Goal: Task Accomplishment & Management: Use online tool/utility

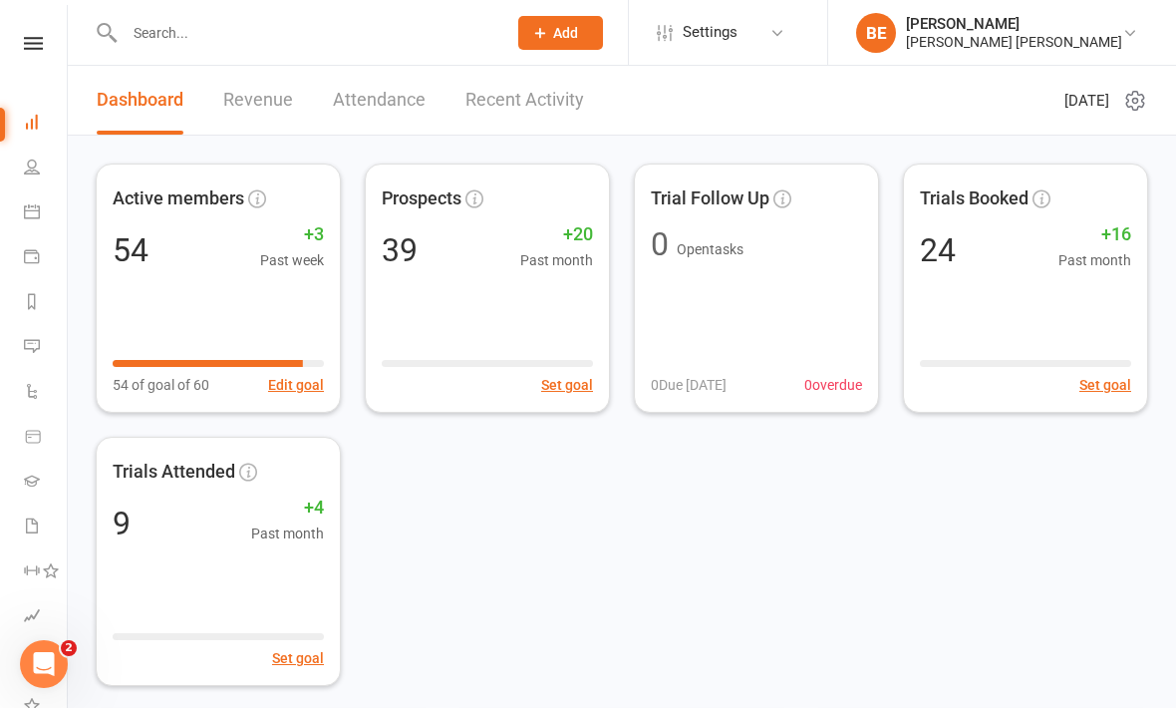
click at [38, 38] on icon at bounding box center [33, 43] width 19 height 13
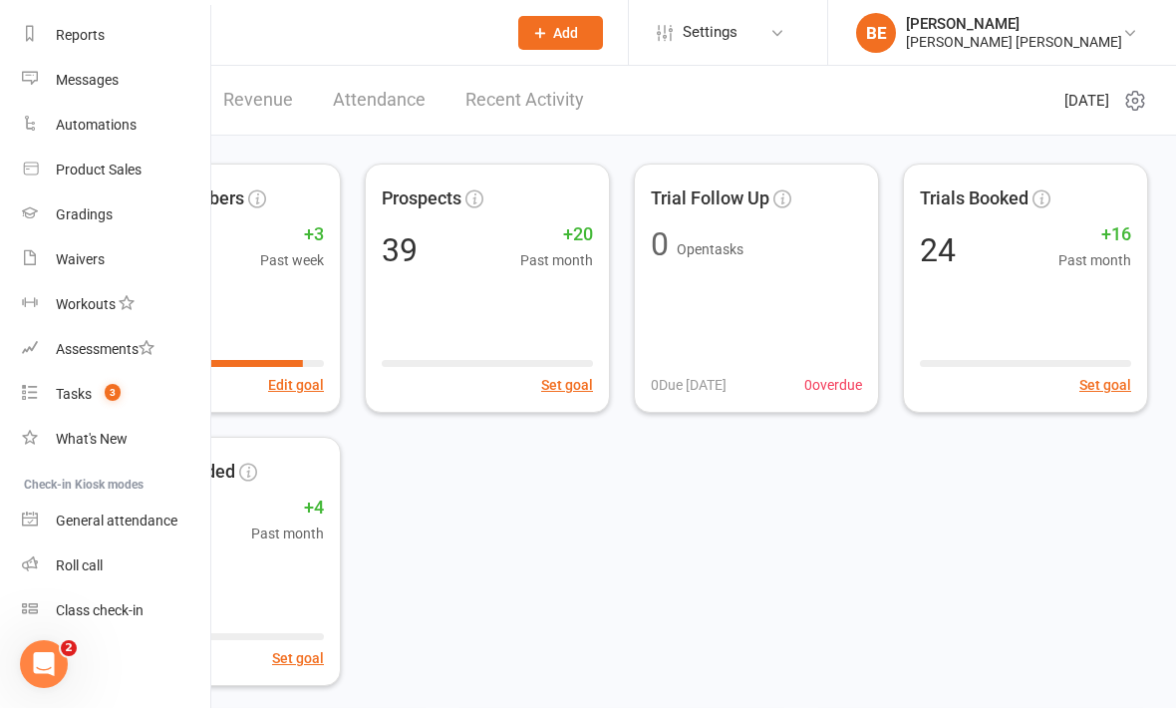
scroll to position [251, 2]
click at [117, 607] on div "Class check-in" at bounding box center [100, 610] width 88 height 16
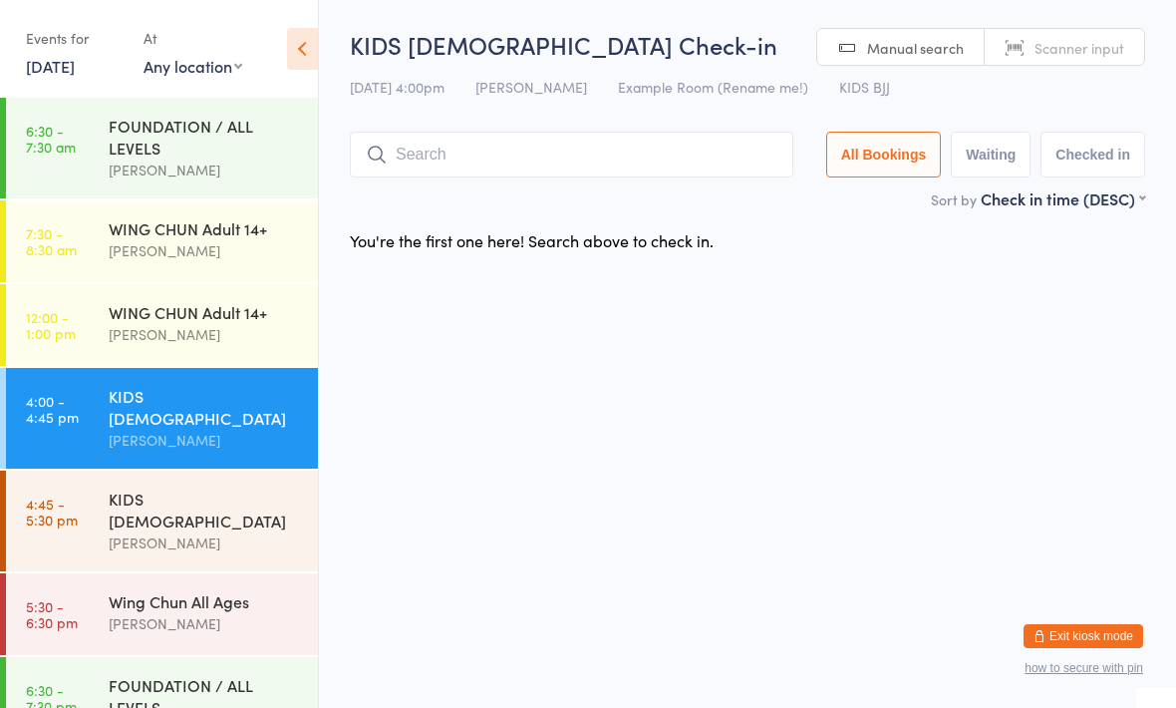
click at [730, 160] on input "search" at bounding box center [572, 155] width 444 height 46
type input "D"
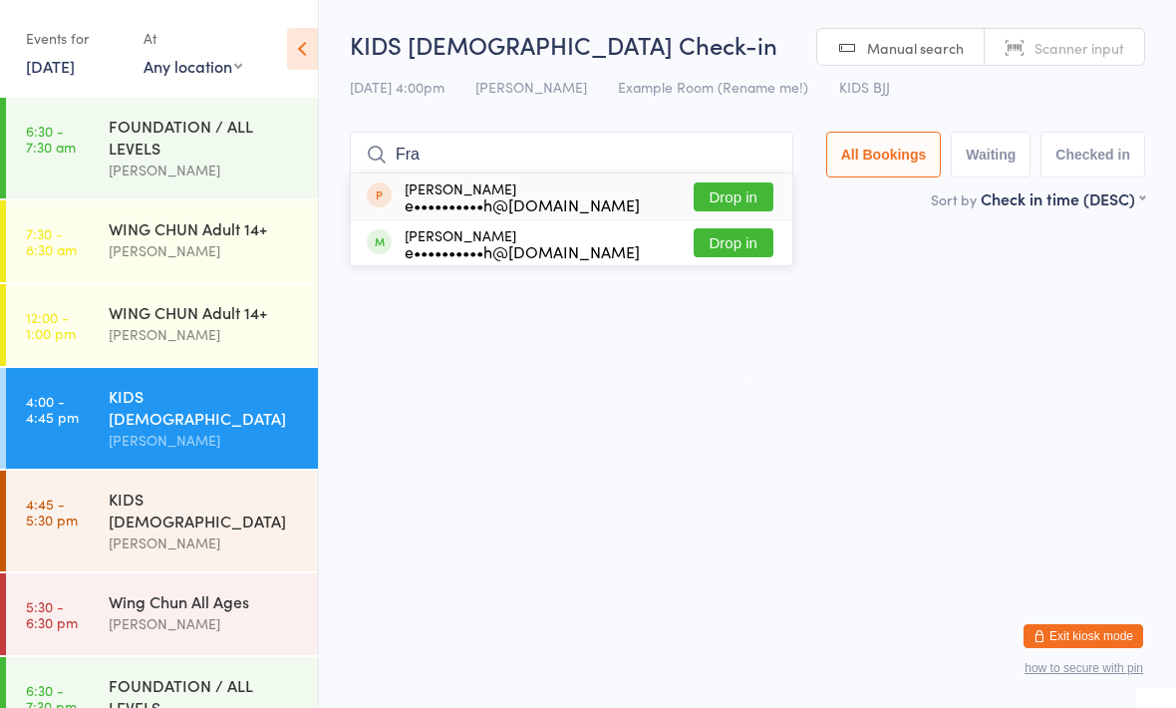
type input "Fra"
click at [751, 248] on button "Drop in" at bounding box center [734, 242] width 80 height 29
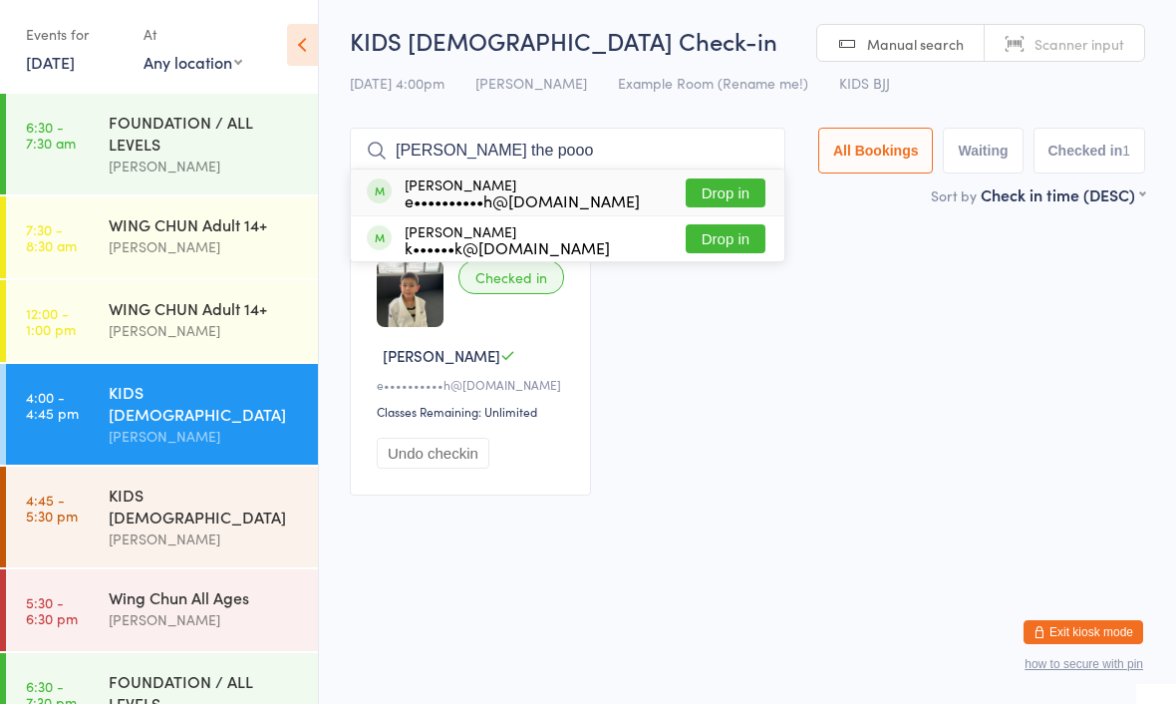
type input "Howard the pooo"
click at [722, 193] on button "Drop in" at bounding box center [726, 196] width 80 height 29
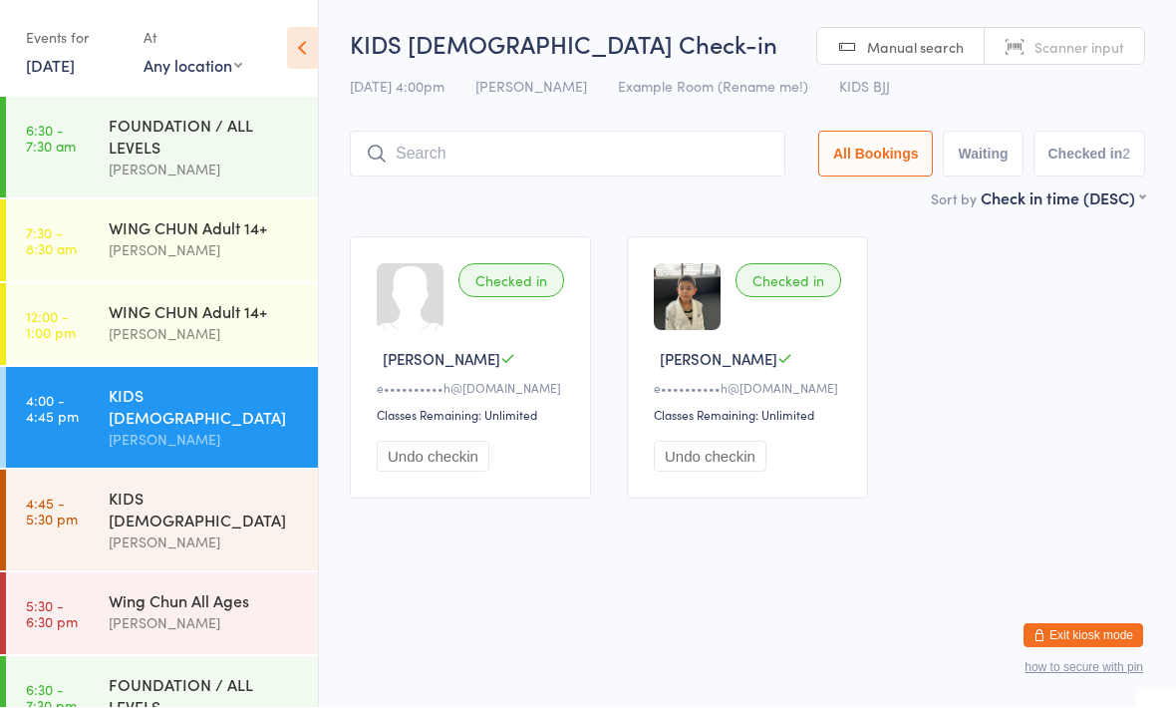
click at [637, 155] on input "search" at bounding box center [568, 155] width 436 height 46
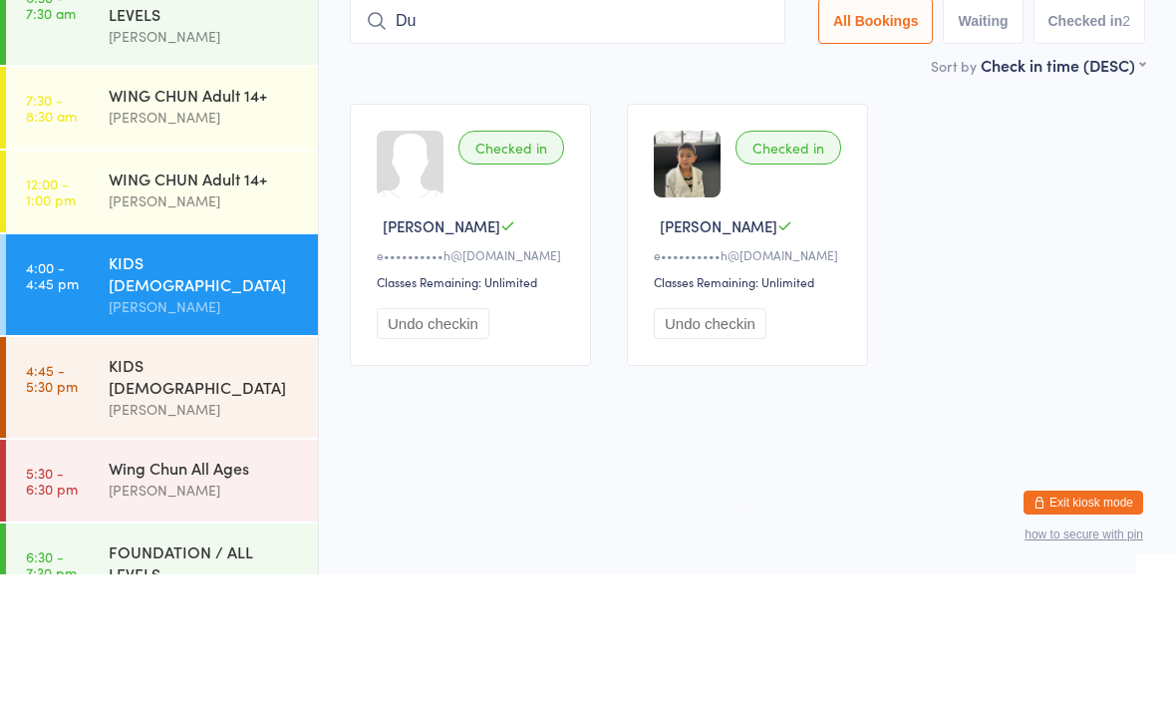
type input "D"
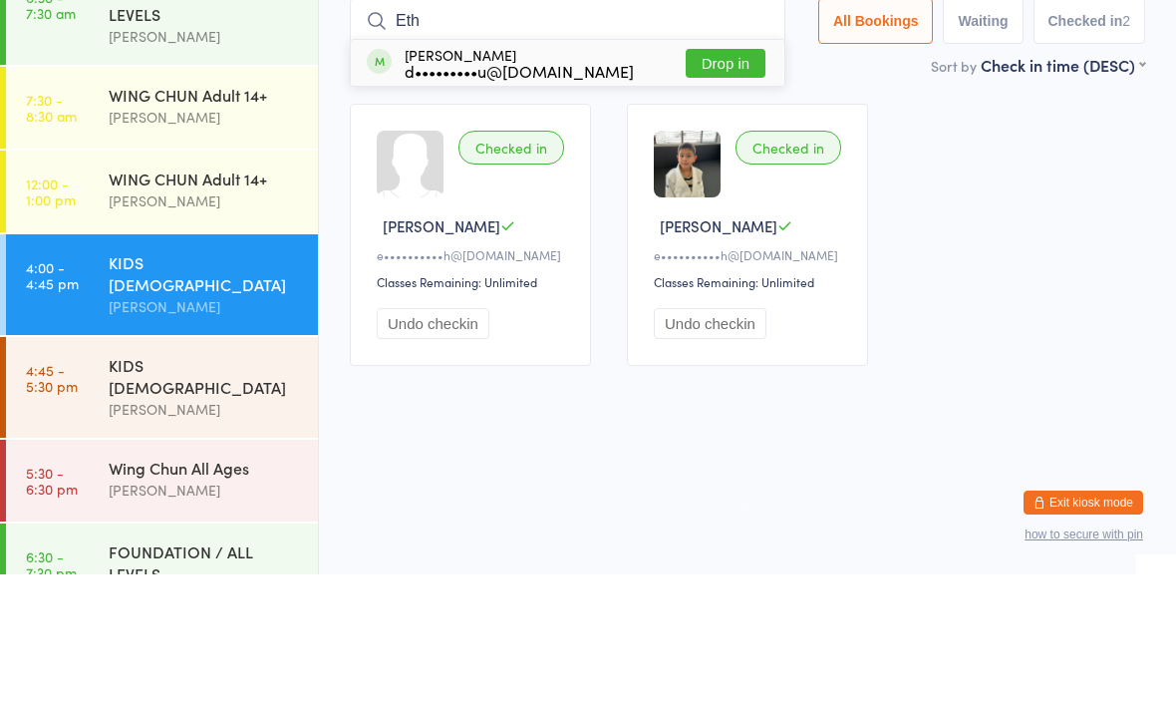
type input "Eth"
click at [588, 173] on div "Ethan Wang d•••••••••u@msn.com Drop in" at bounding box center [568, 196] width 434 height 46
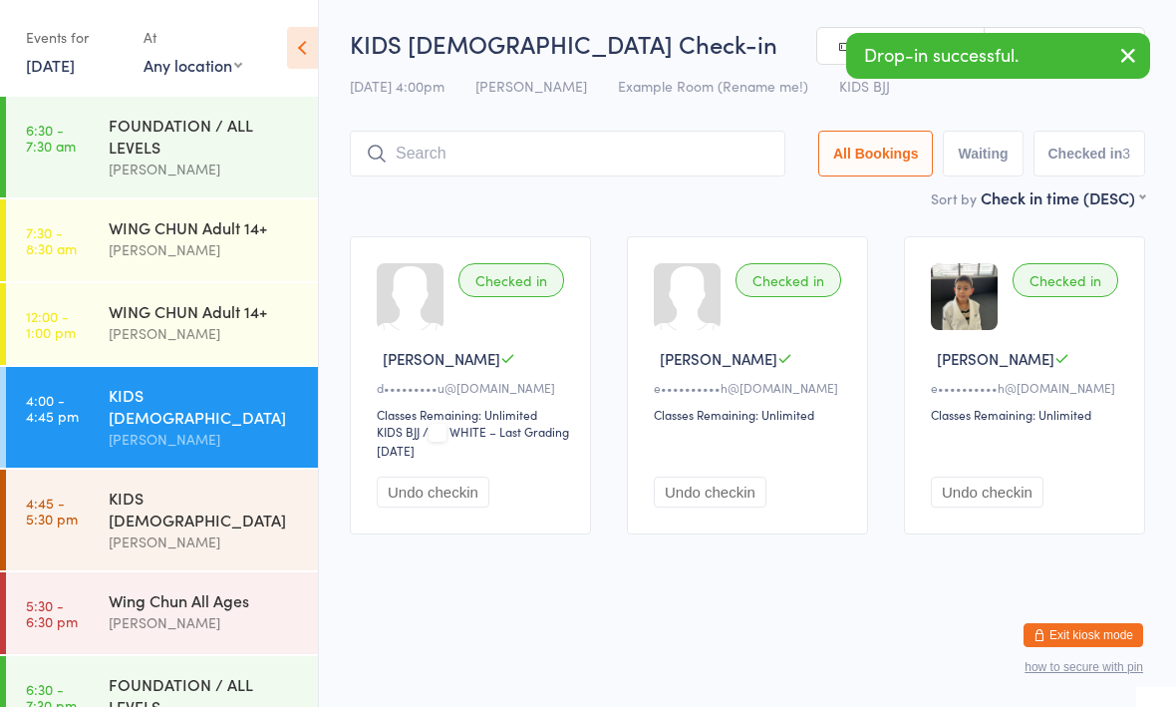
click at [549, 276] on div "Checked in" at bounding box center [512, 281] width 106 height 34
click at [398, 325] on div at bounding box center [410, 297] width 67 height 67
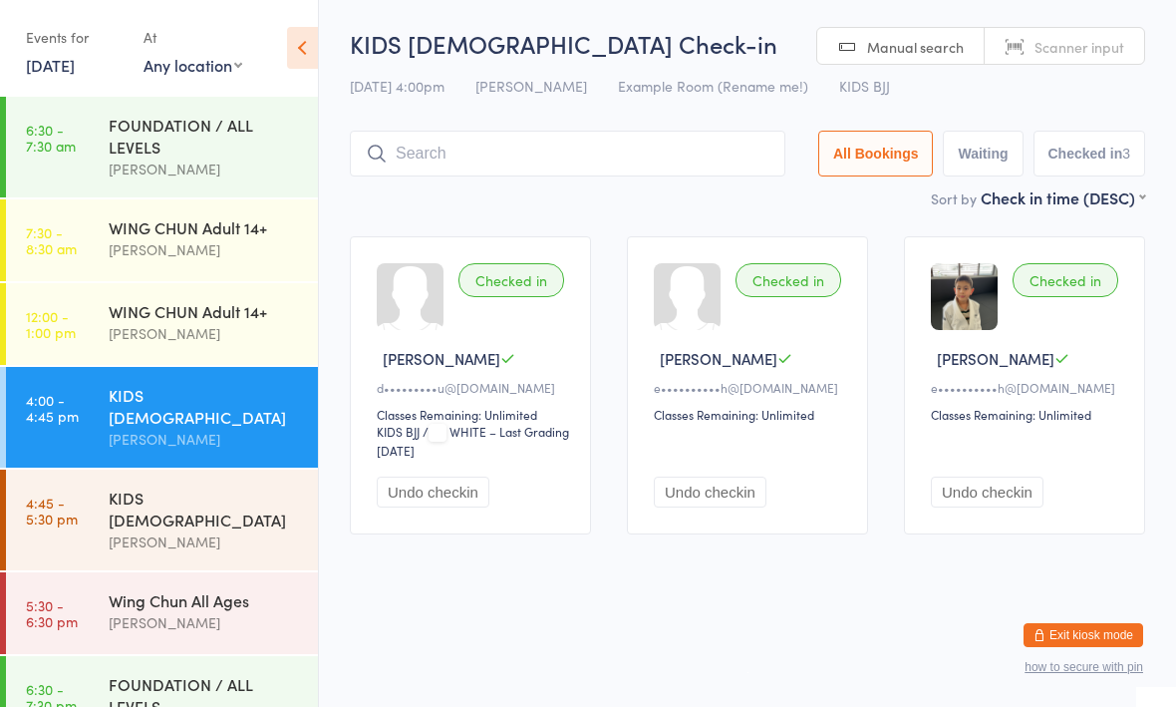
click at [433, 317] on div at bounding box center [410, 297] width 67 height 67
click at [627, 161] on input "search" at bounding box center [568, 155] width 436 height 46
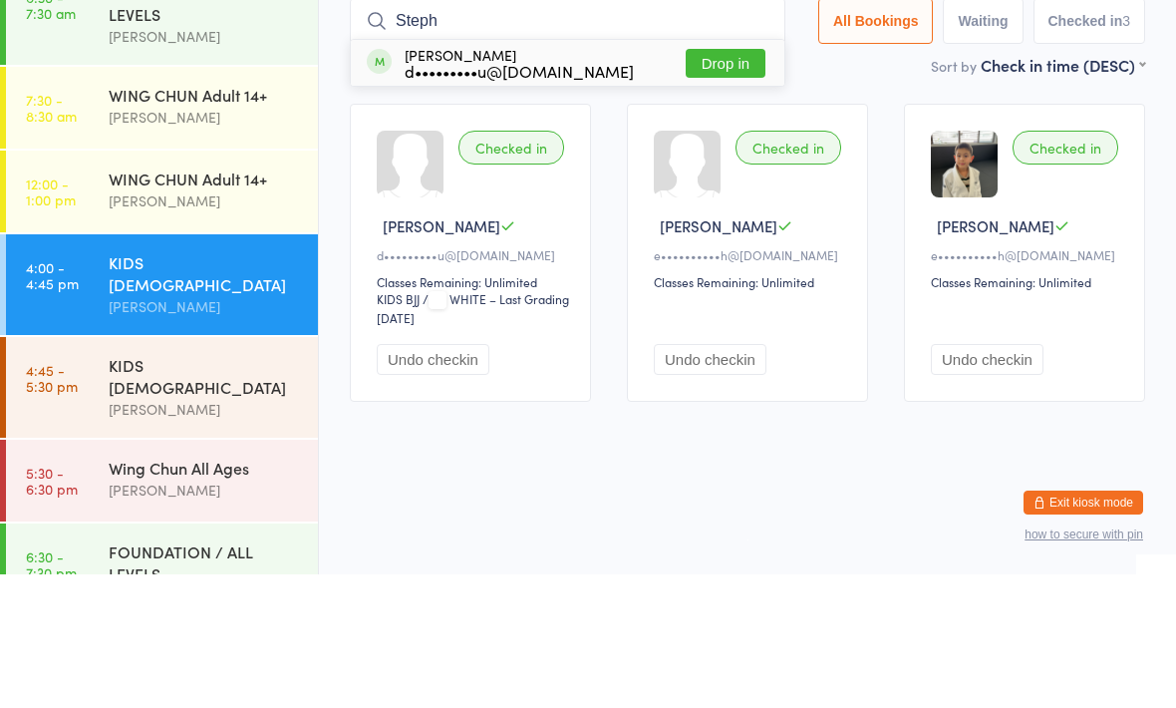
type input "Steph"
click at [608, 173] on div "Stephanie Wang d•••••••••u@msn.com Drop in" at bounding box center [568, 196] width 434 height 46
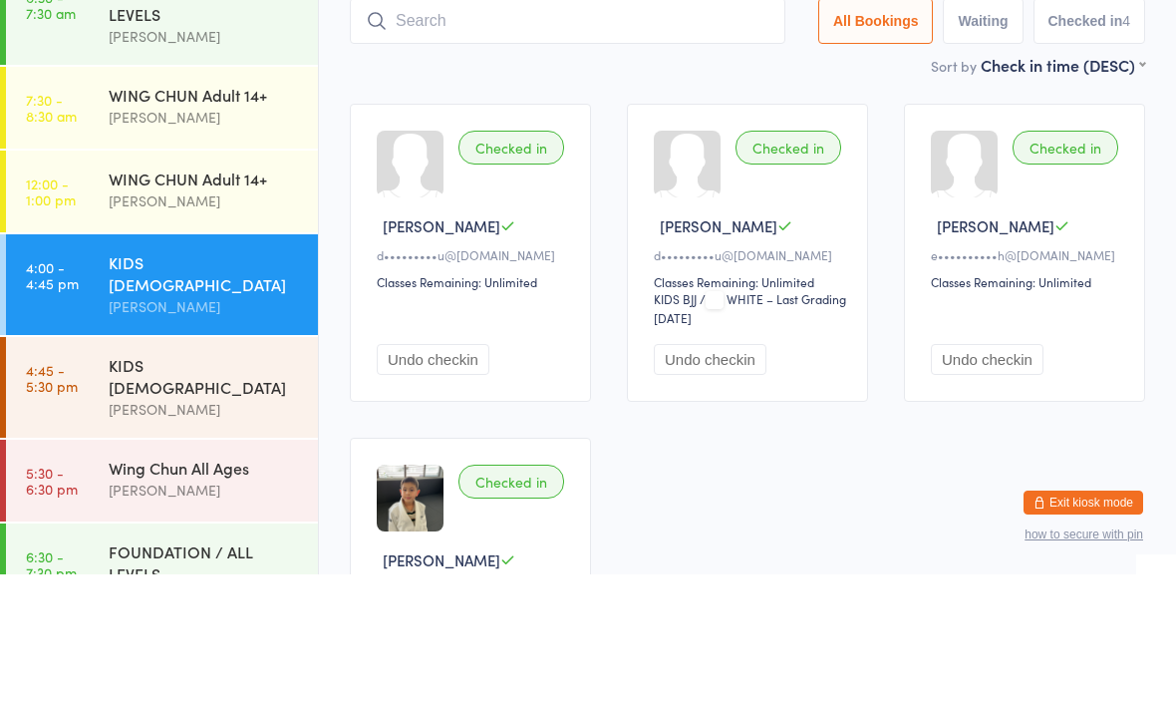
click at [425, 264] on div at bounding box center [410, 297] width 67 height 67
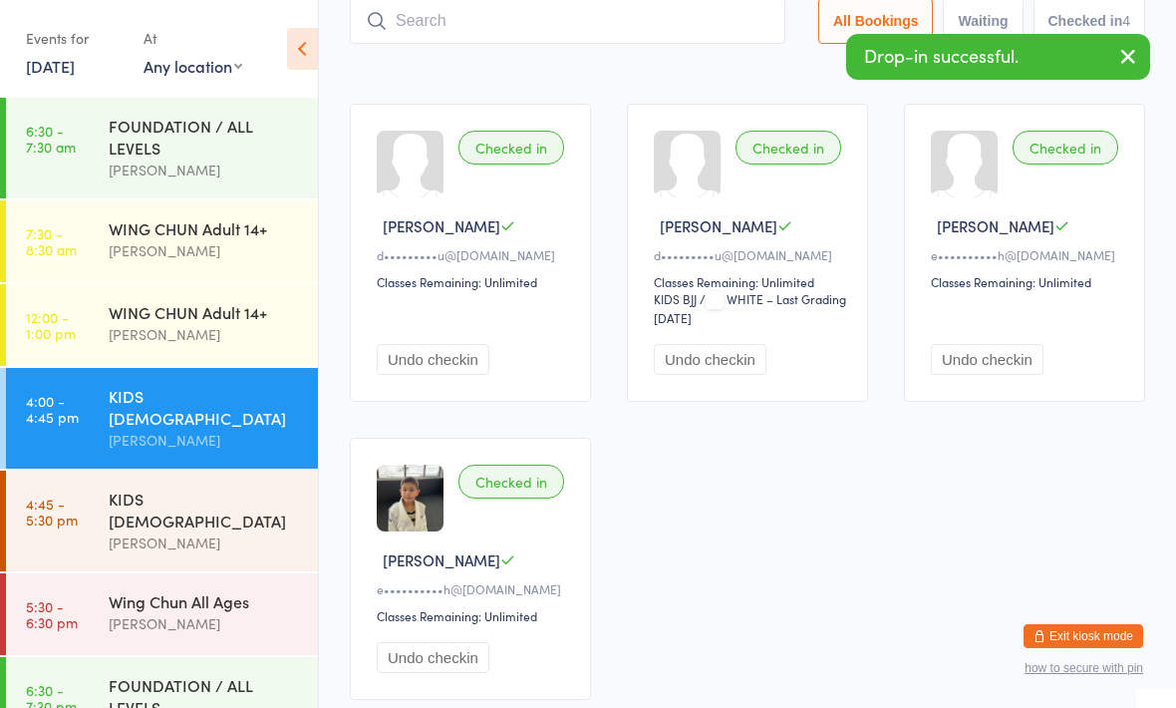
click at [537, 149] on div "Checked in" at bounding box center [512, 148] width 106 height 34
click at [525, 164] on div "Checked in" at bounding box center [512, 148] width 106 height 34
click at [555, 151] on div "Checked in" at bounding box center [512, 148] width 106 height 34
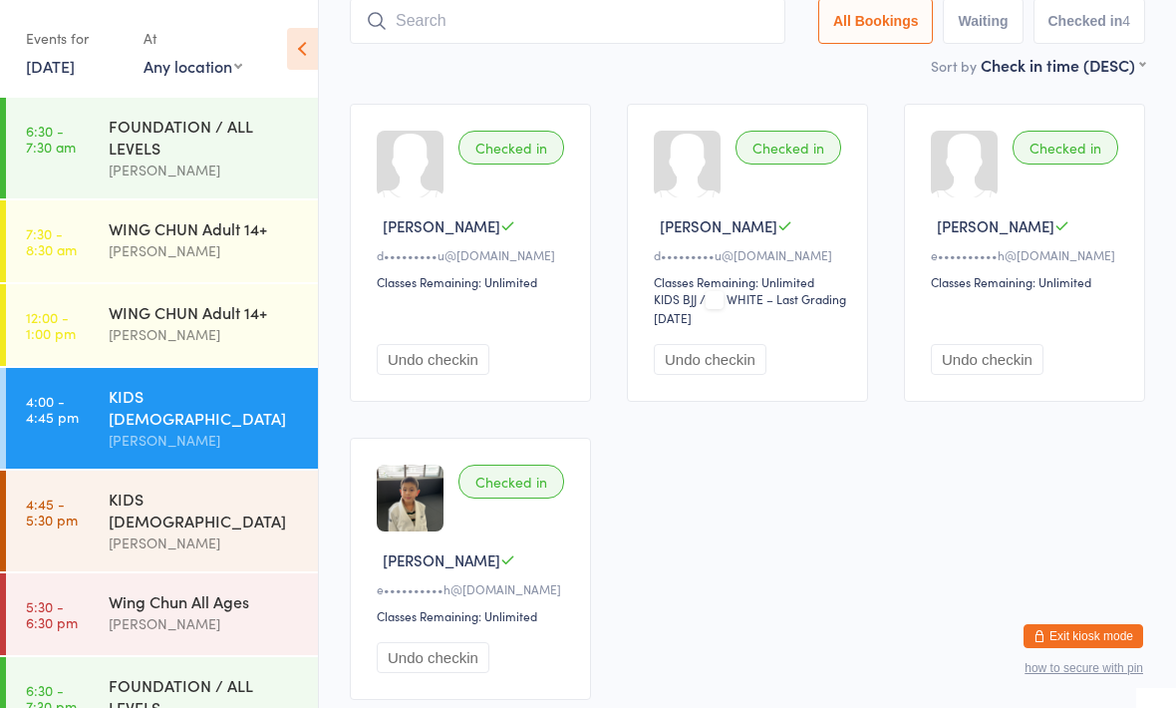
click at [625, 35] on input "search" at bounding box center [568, 21] width 436 height 46
type input "B"
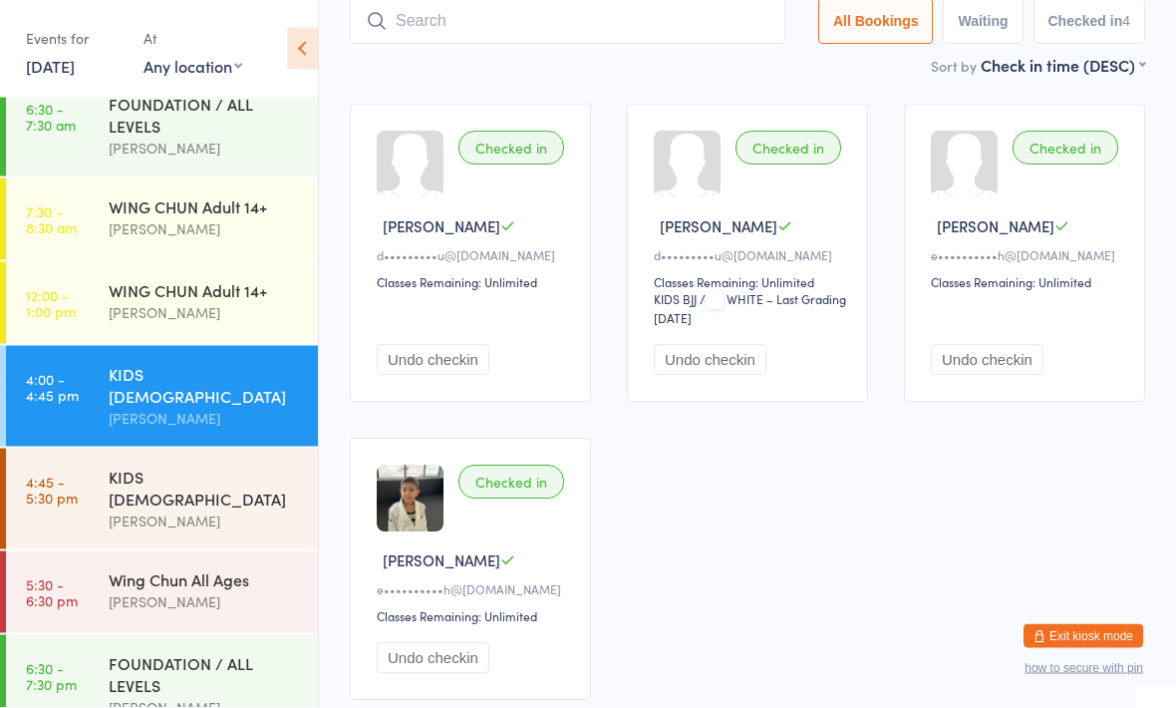
scroll to position [22, 0]
click at [220, 130] on div "FOUNDATION / ALL LEVELS" at bounding box center [205, 115] width 192 height 44
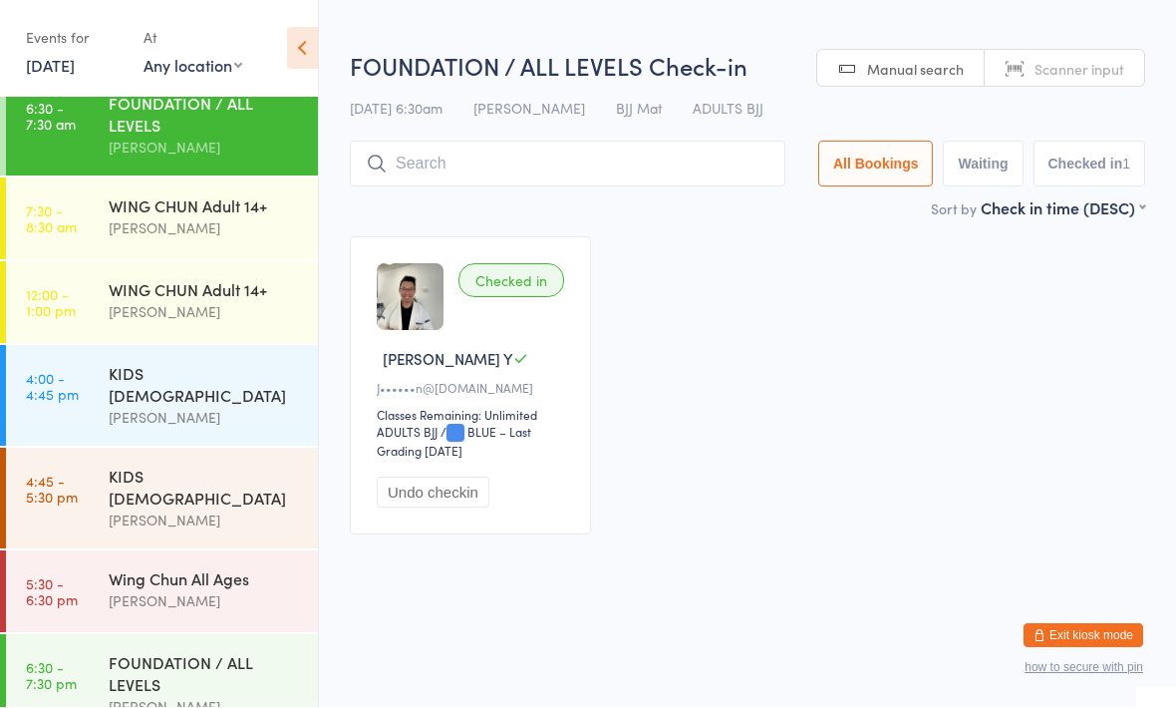
click at [214, 407] on div "[PERSON_NAME]" at bounding box center [205, 418] width 192 height 23
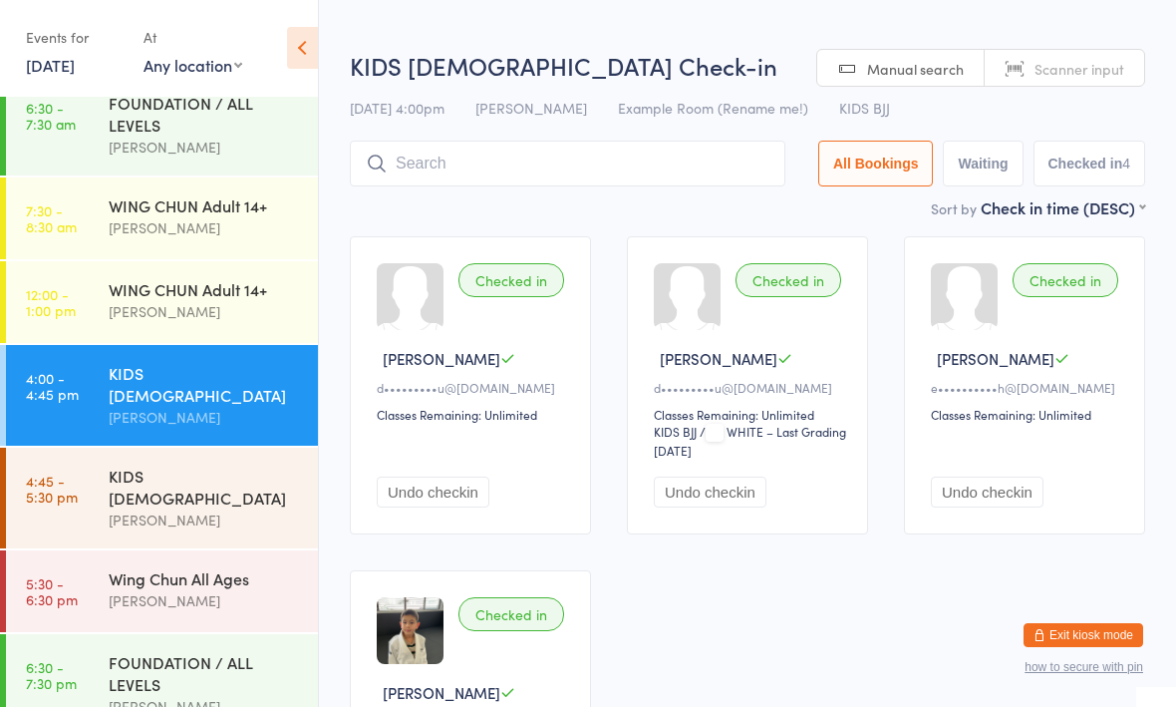
scroll to position [1, 0]
click at [270, 466] on div "KIDS [DEMOGRAPHIC_DATA]" at bounding box center [205, 488] width 192 height 44
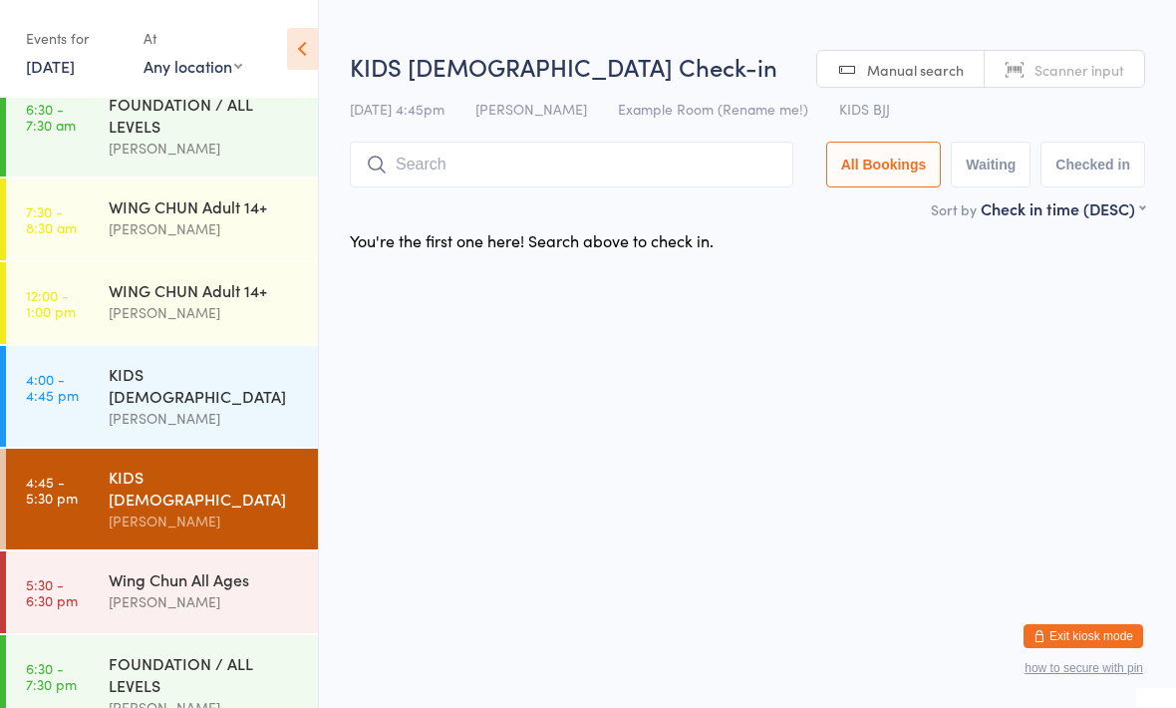
click at [611, 168] on input "search" at bounding box center [572, 165] width 444 height 46
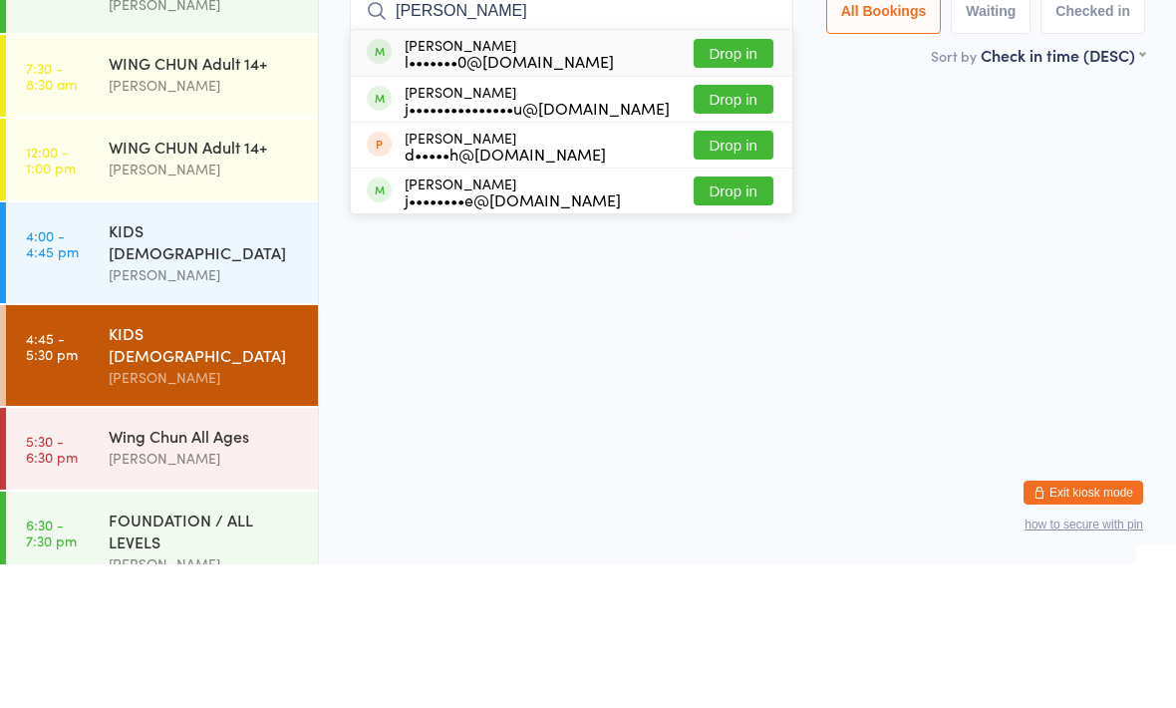
type input "Ja"
click at [713, 182] on button "Drop in" at bounding box center [734, 196] width 80 height 29
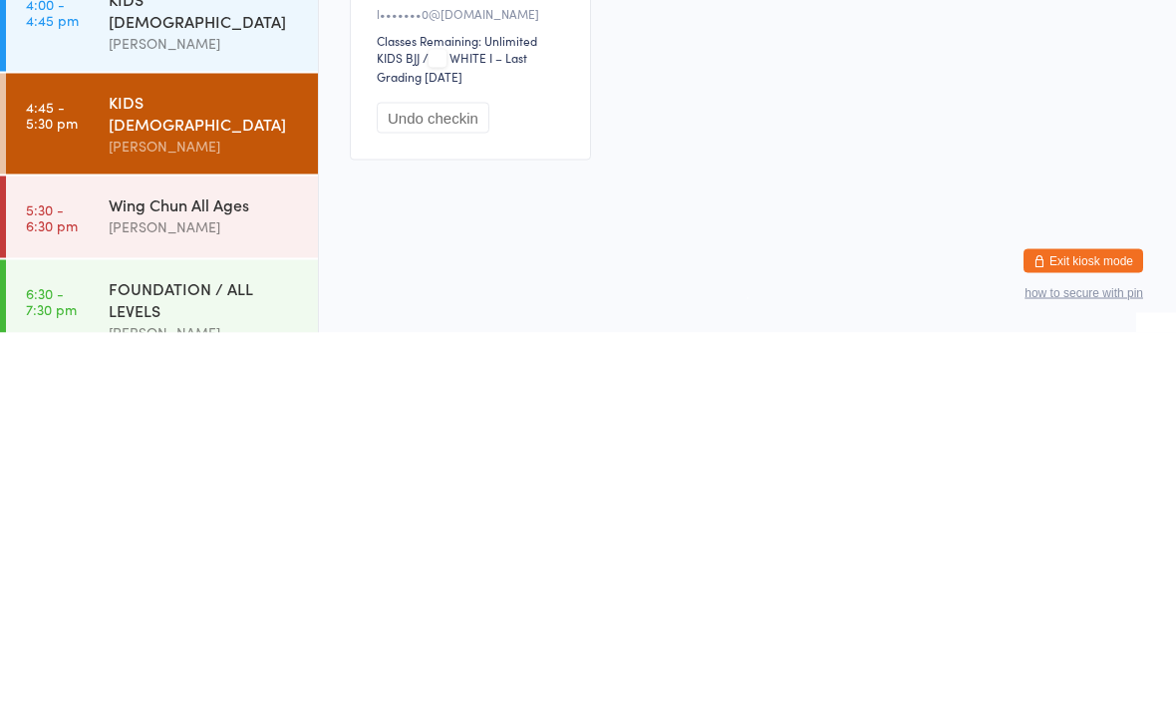
click at [173, 590] on div "[PERSON_NAME]" at bounding box center [205, 601] width 192 height 23
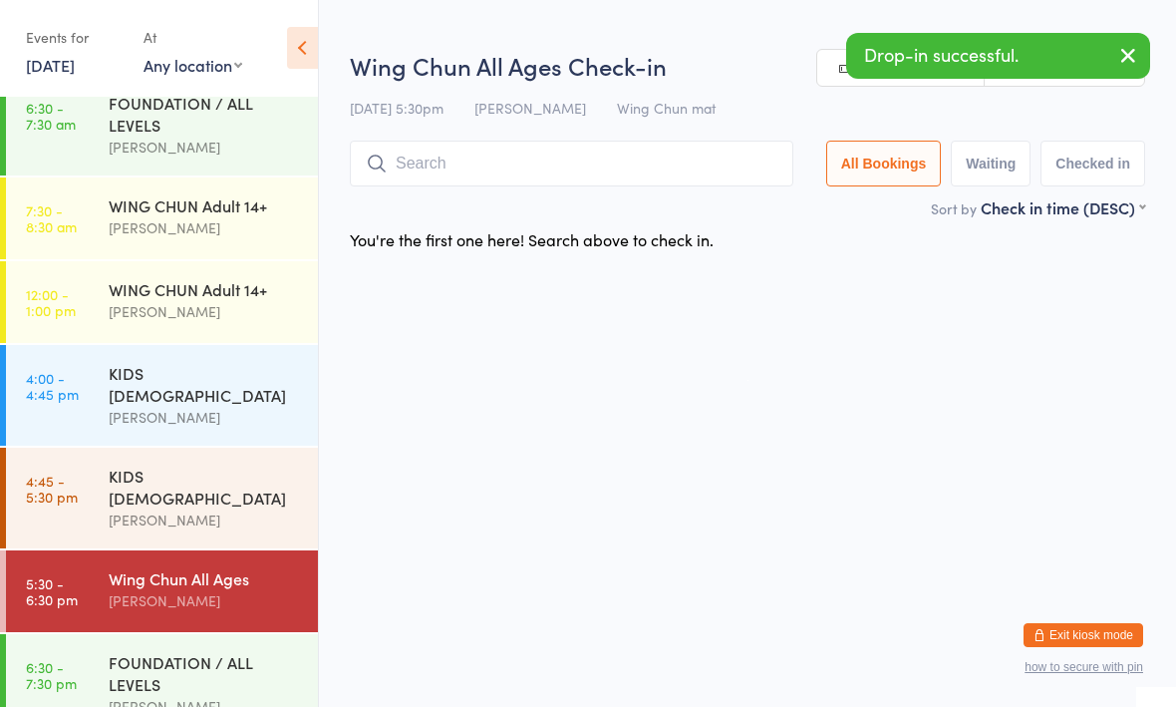
click at [635, 133] on div "Wing Chun All Ages Check-in 14 Oct 5:30pm Braddah Eastwood Wing Chun mat Manual…" at bounding box center [748, 124] width 796 height 148
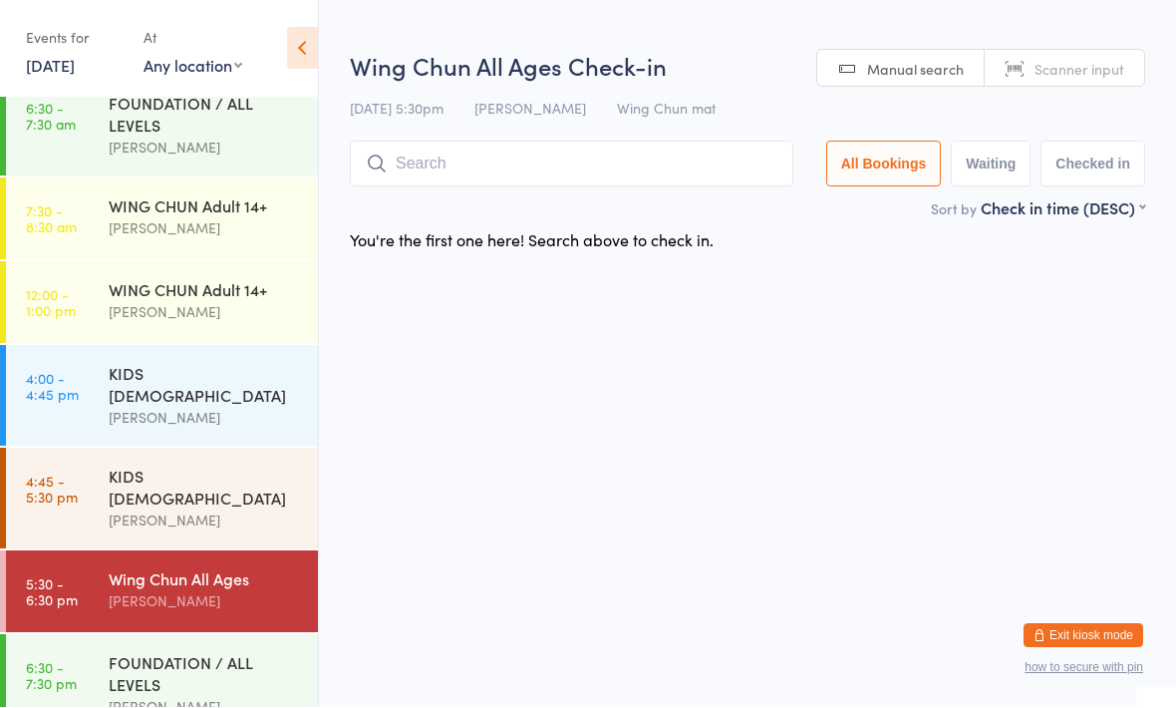
click at [640, 165] on input "search" at bounding box center [572, 165] width 444 height 46
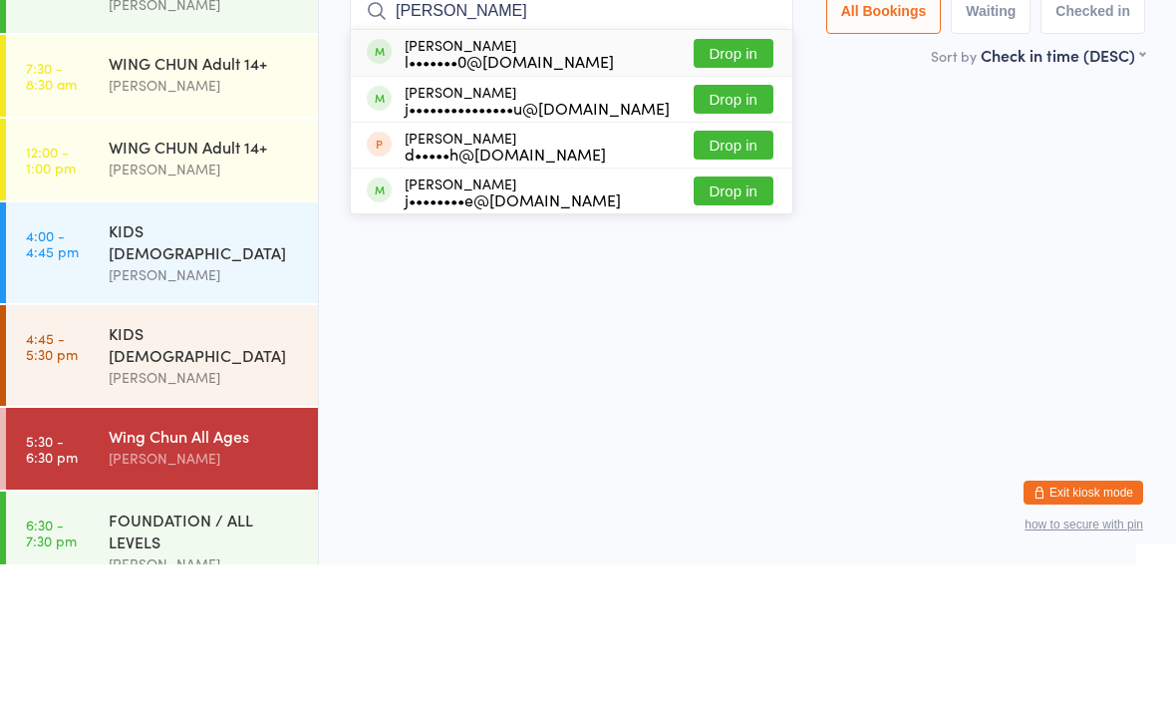
type input "Ja"
click at [738, 182] on button "Drop in" at bounding box center [734, 196] width 80 height 29
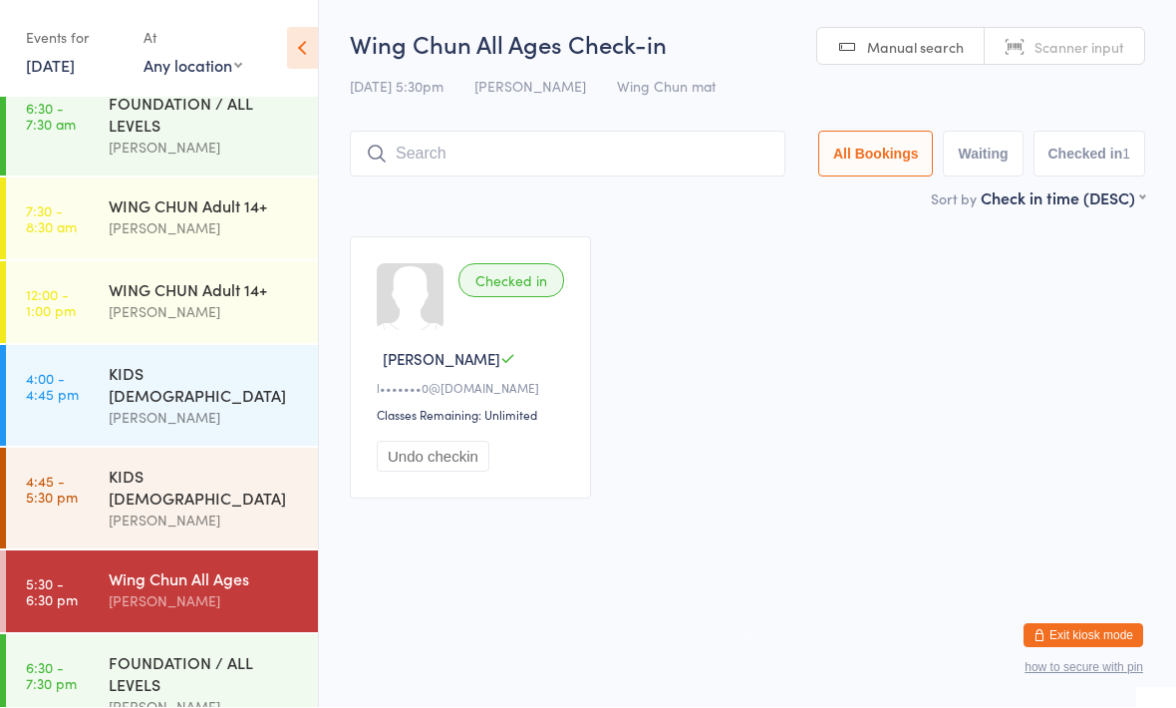
click at [234, 471] on div "KIDS [DEMOGRAPHIC_DATA]" at bounding box center [205, 488] width 192 height 44
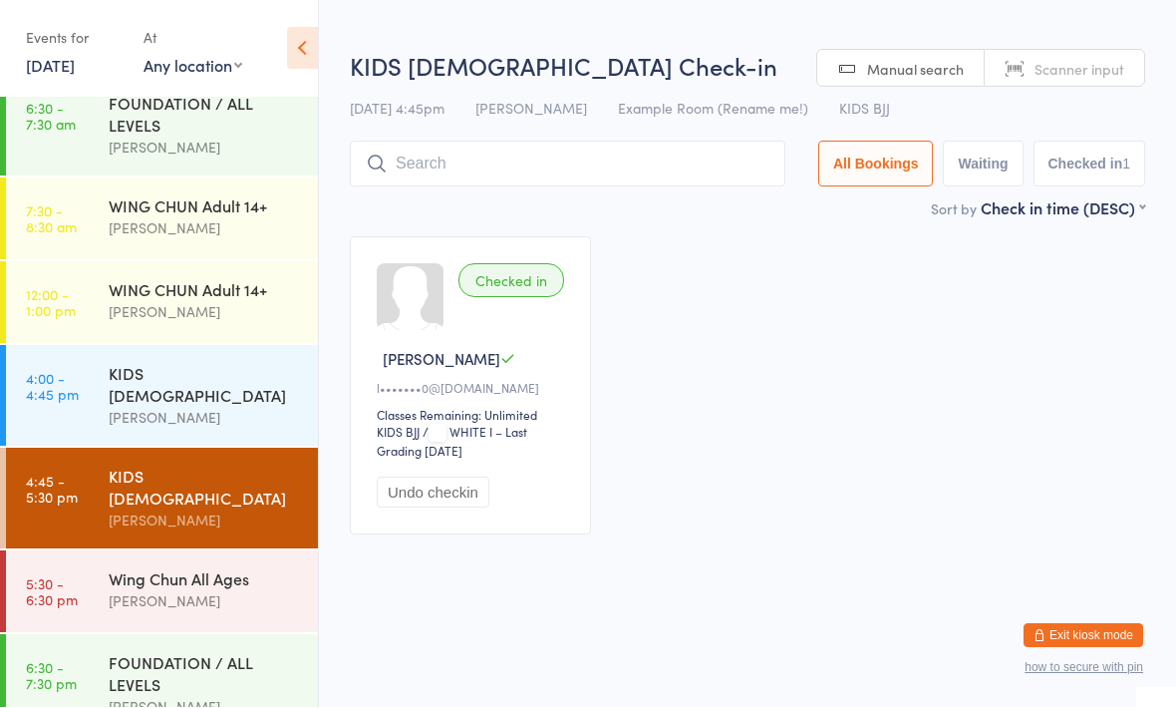
click at [722, 134] on div "KIDS 10 TO 15 YO Check-in 14 Oct 4:45pm Braddah Eastwood Example Room (Rename m…" at bounding box center [748, 124] width 796 height 148
click at [653, 147] on input "search" at bounding box center [568, 165] width 436 height 46
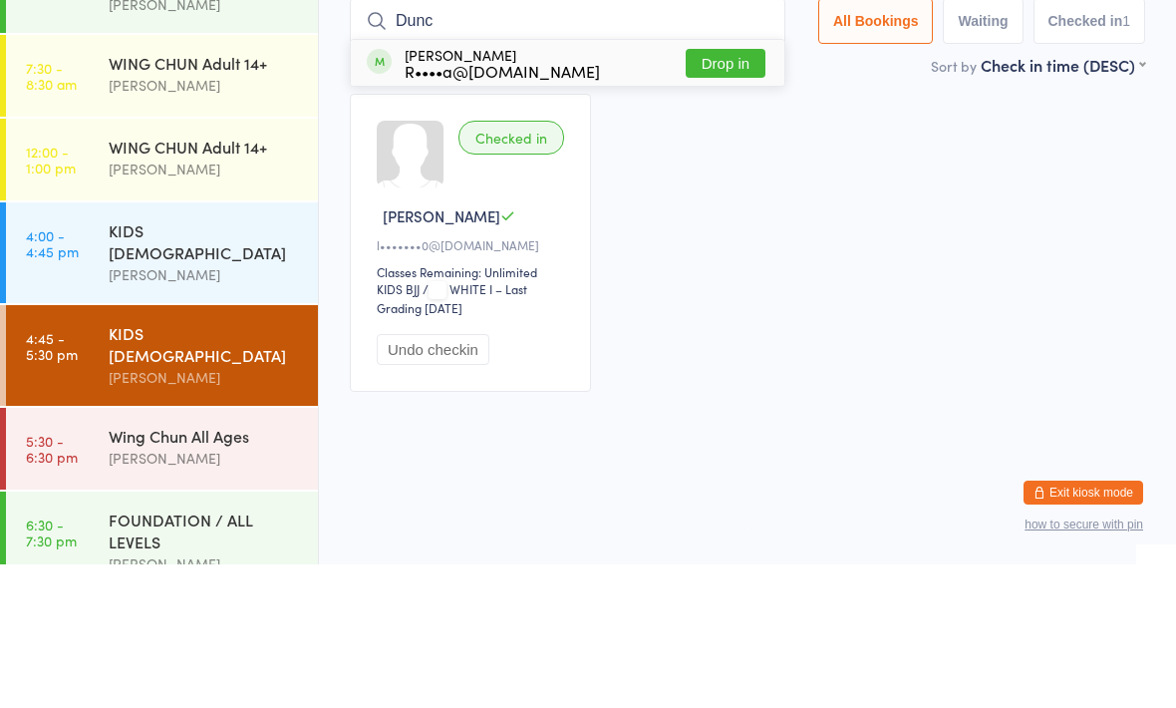
type input "Dunc"
click at [731, 192] on button "Drop in" at bounding box center [726, 206] width 80 height 29
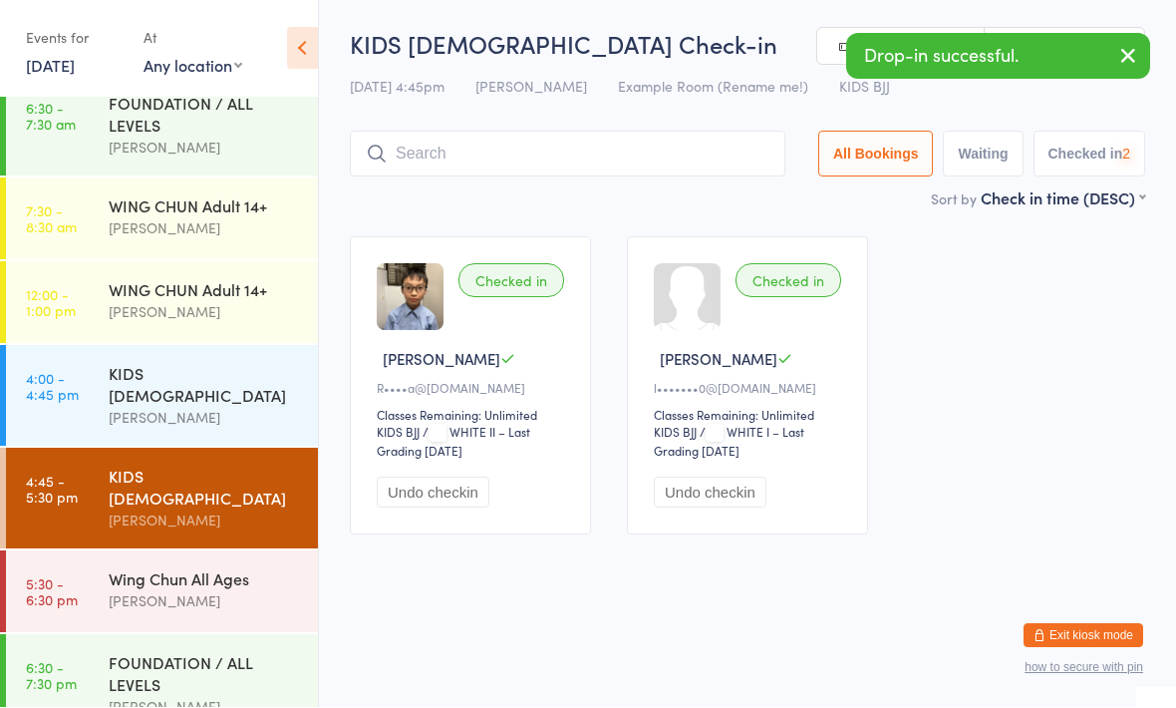
click at [702, 133] on input "search" at bounding box center [568, 155] width 436 height 46
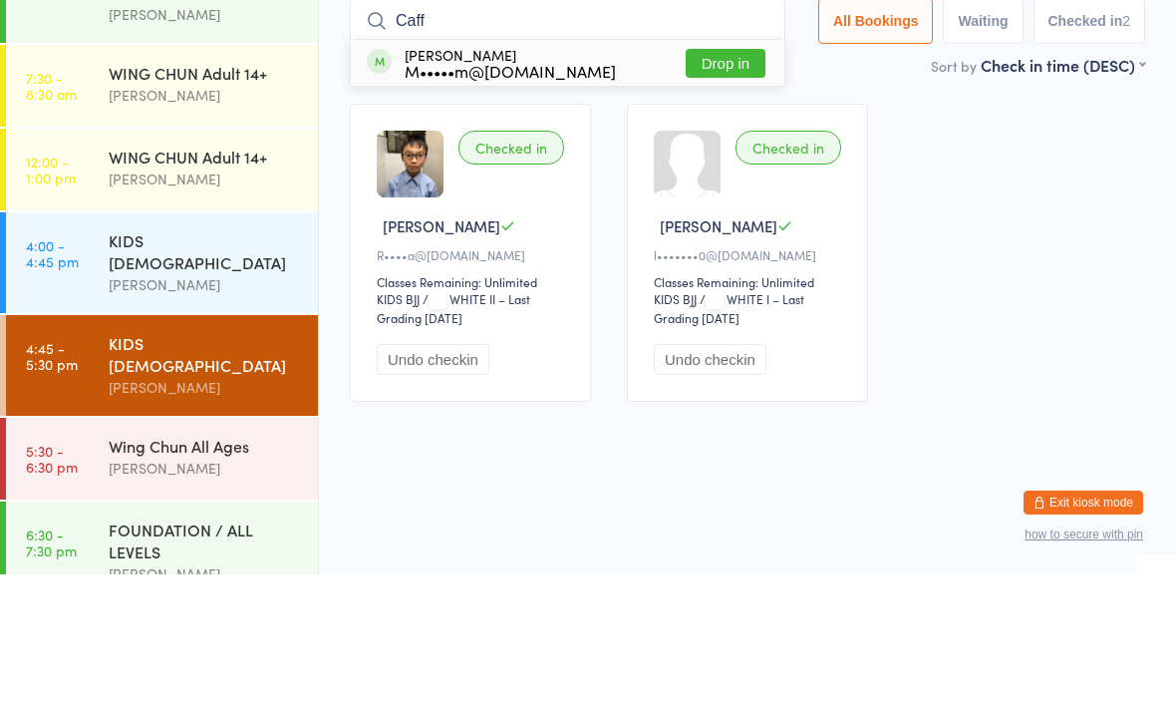
type input "Caff"
click at [706, 182] on button "Drop in" at bounding box center [726, 196] width 80 height 29
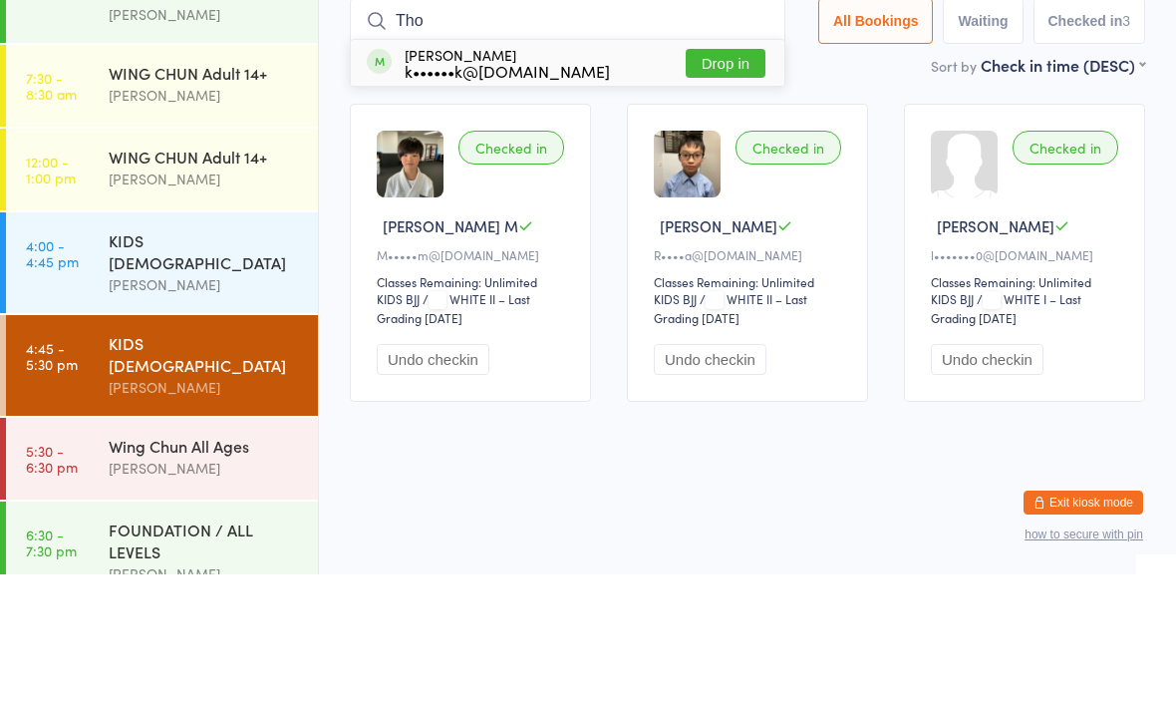
type input "Tho"
click at [716, 182] on button "Drop in" at bounding box center [726, 196] width 80 height 29
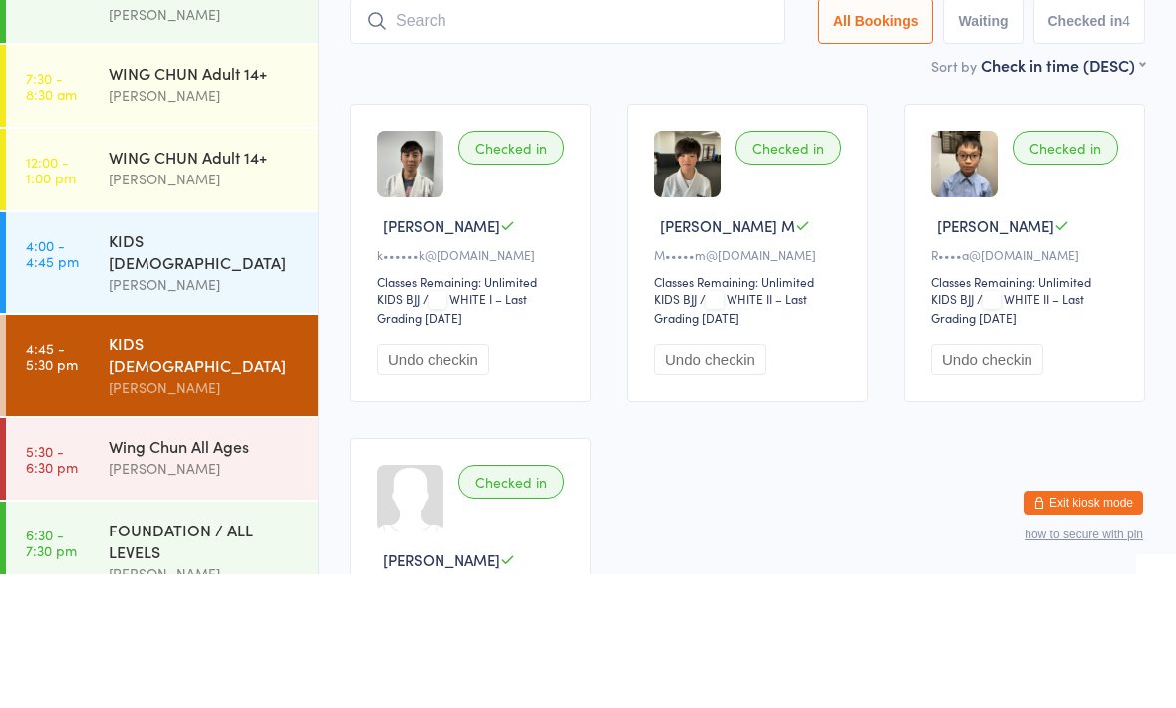
scroll to position [134, 0]
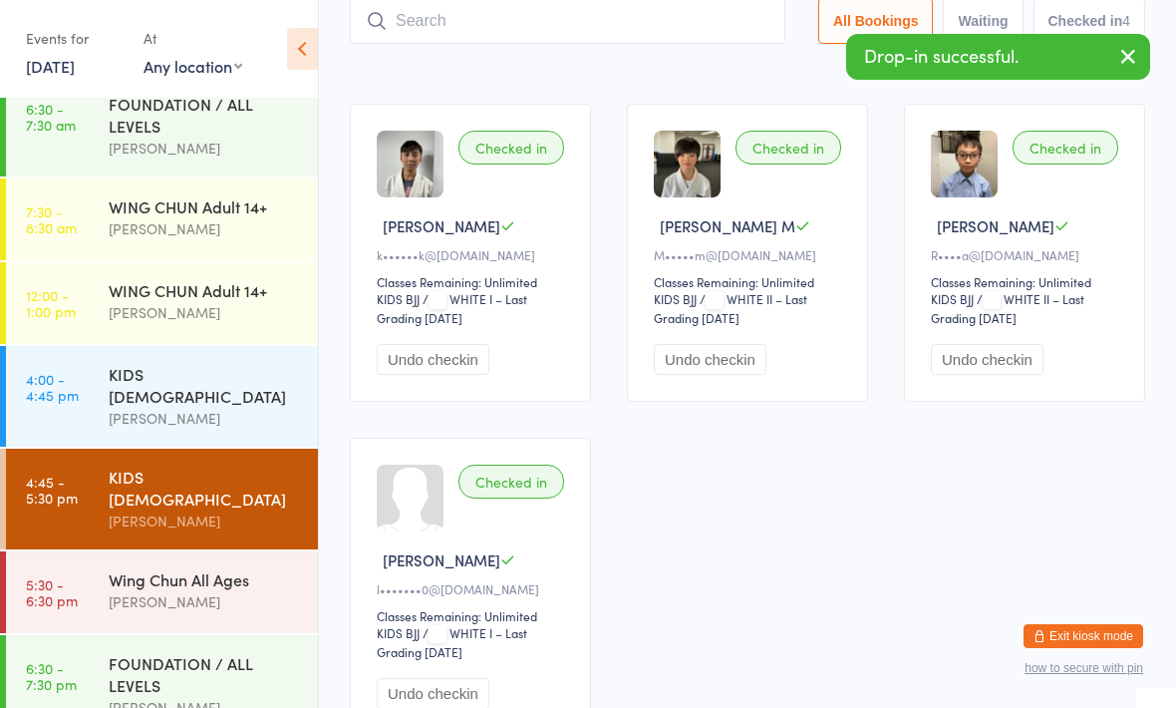
click at [233, 590] on div "[PERSON_NAME]" at bounding box center [205, 601] width 192 height 23
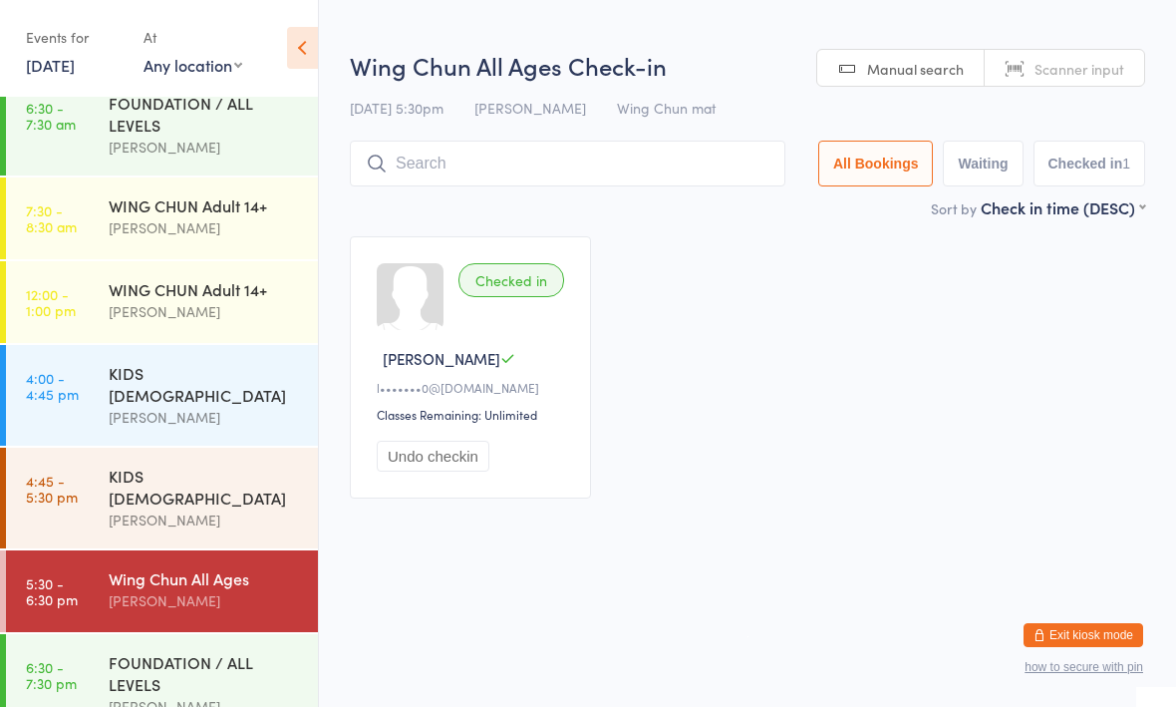
click at [222, 551] on div "Wing Chun All Ages Braddah Eastwood" at bounding box center [213, 590] width 209 height 79
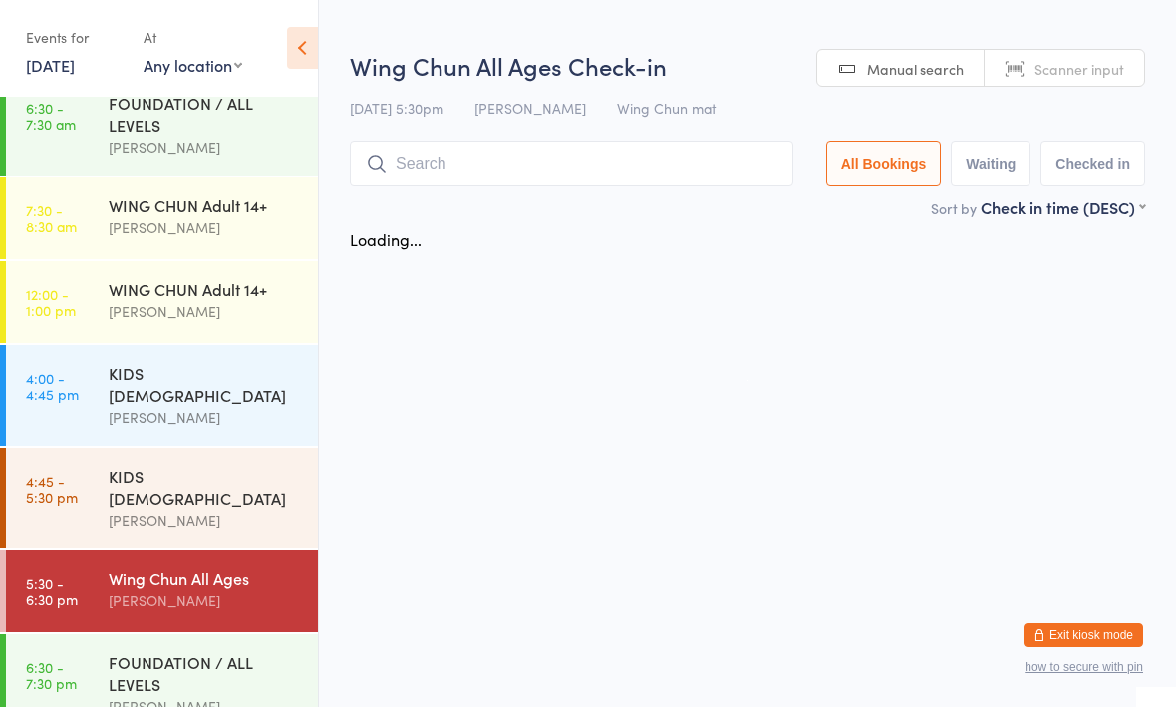
click at [288, 509] on div "[PERSON_NAME]" at bounding box center [205, 520] width 192 height 23
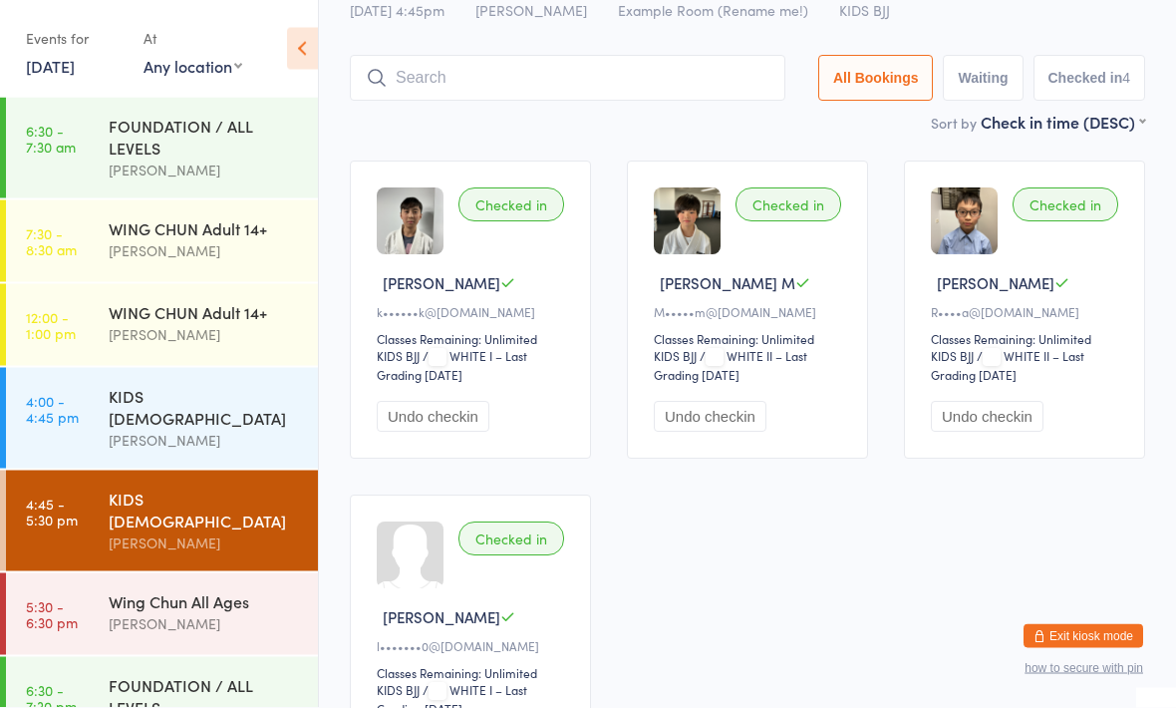
scroll to position [78, 0]
click at [162, 612] on div "[PERSON_NAME]" at bounding box center [205, 623] width 192 height 23
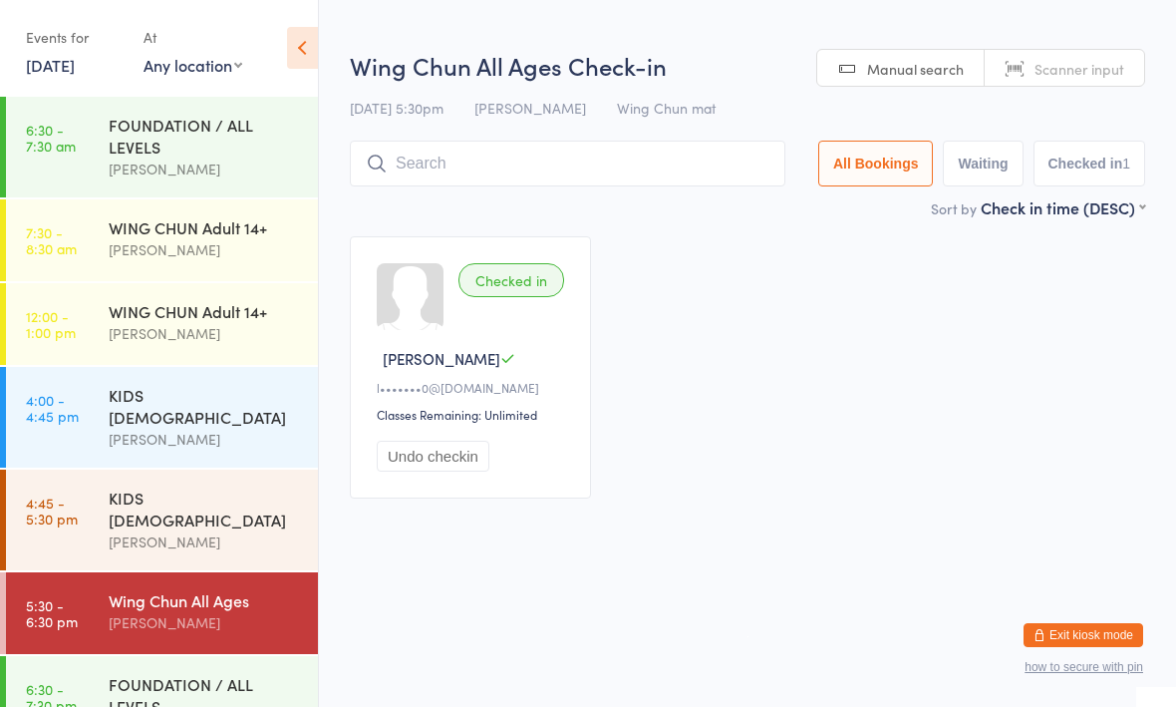
click at [615, 172] on input "search" at bounding box center [568, 165] width 436 height 46
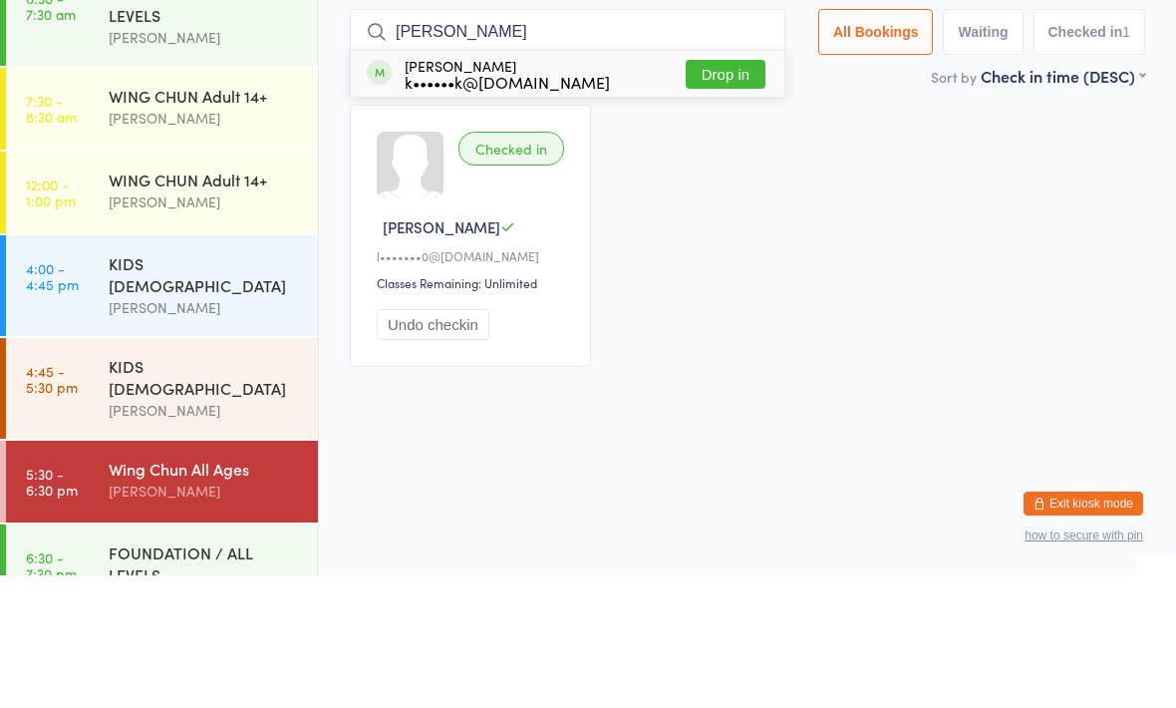
type input "Thom"
click at [719, 192] on button "Drop in" at bounding box center [726, 206] width 80 height 29
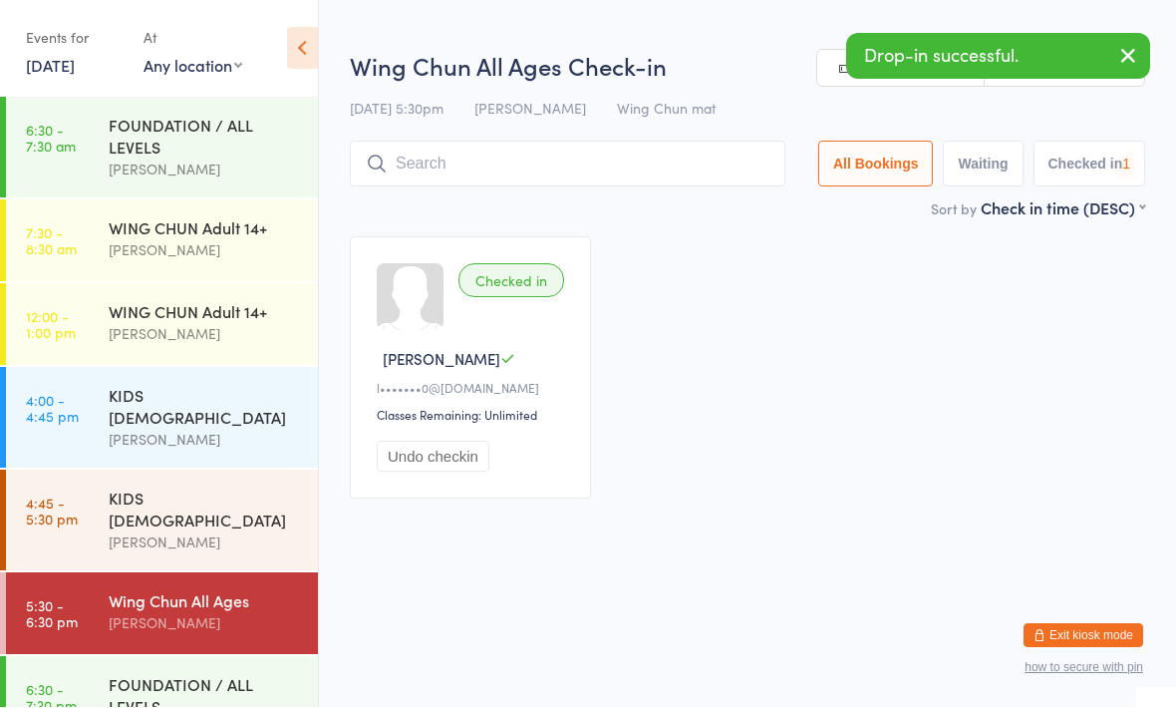
click at [617, 149] on input "search" at bounding box center [568, 165] width 436 height 46
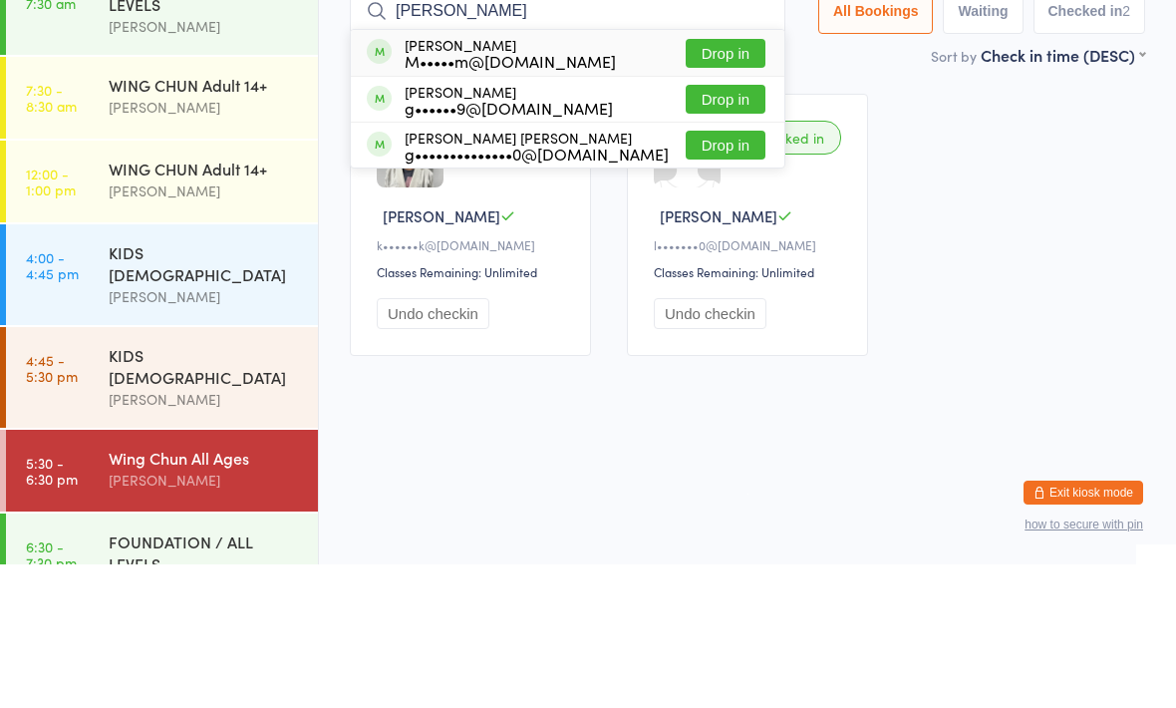
type input "Caffrey"
click at [708, 182] on button "Drop in" at bounding box center [726, 196] width 80 height 29
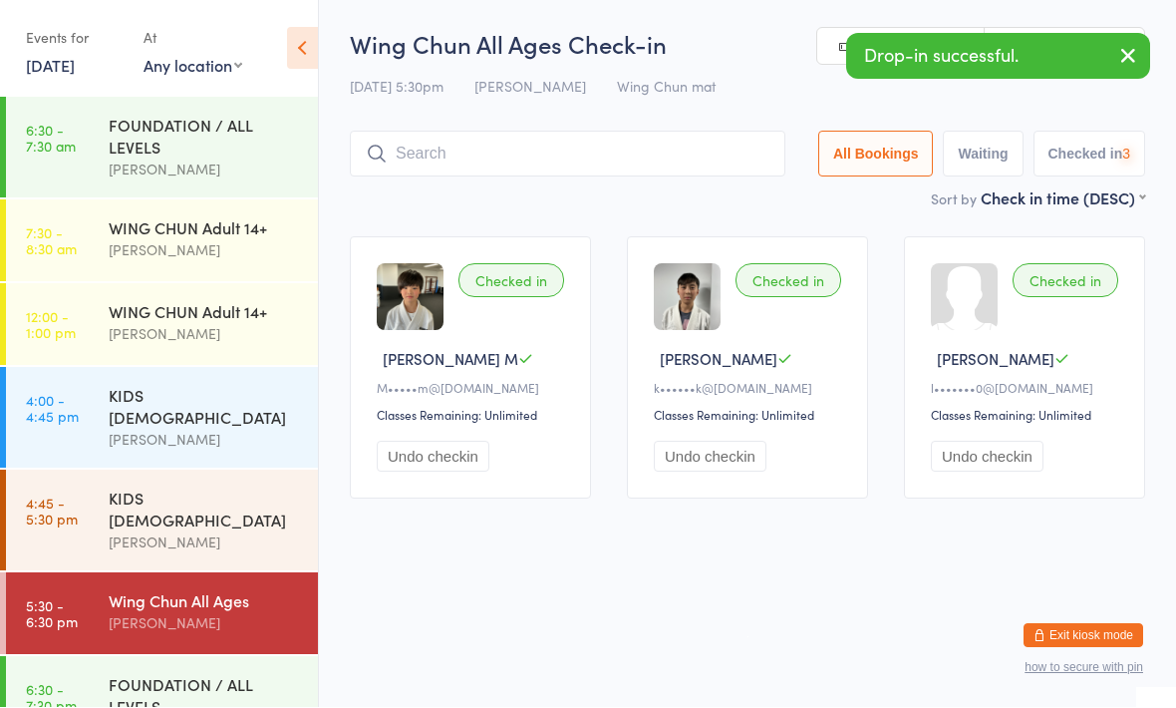
click at [648, 143] on input "search" at bounding box center [568, 155] width 436 height 46
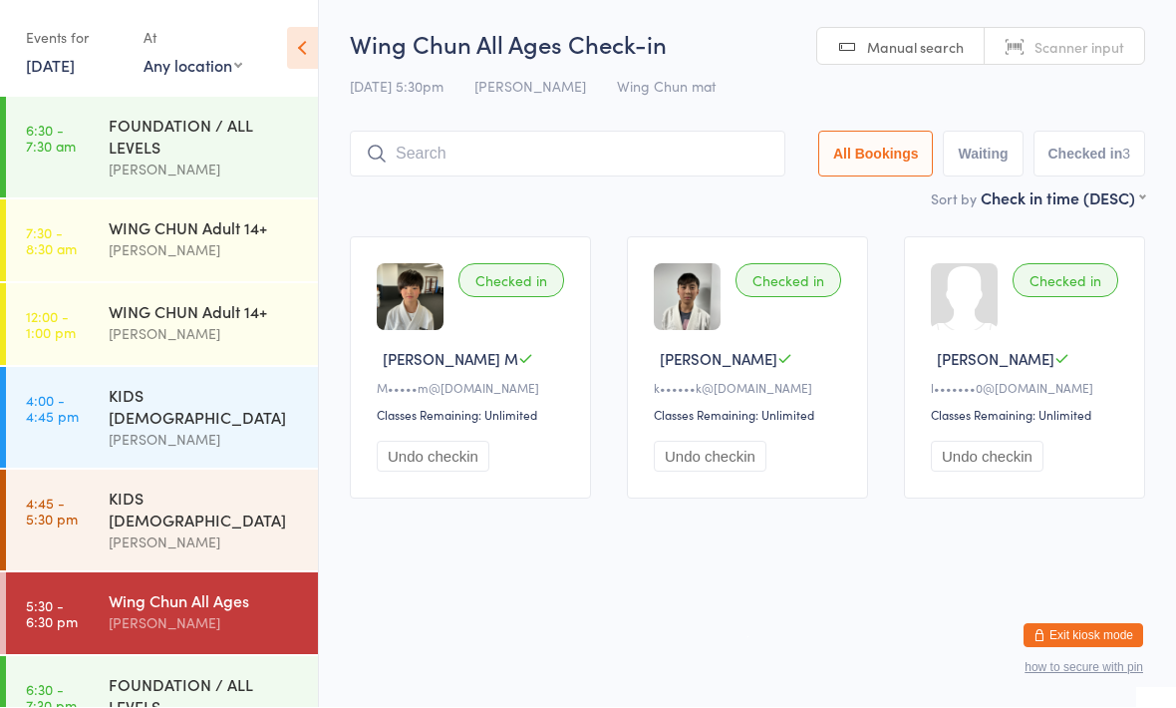
click at [710, 155] on input "search" at bounding box center [568, 155] width 436 height 46
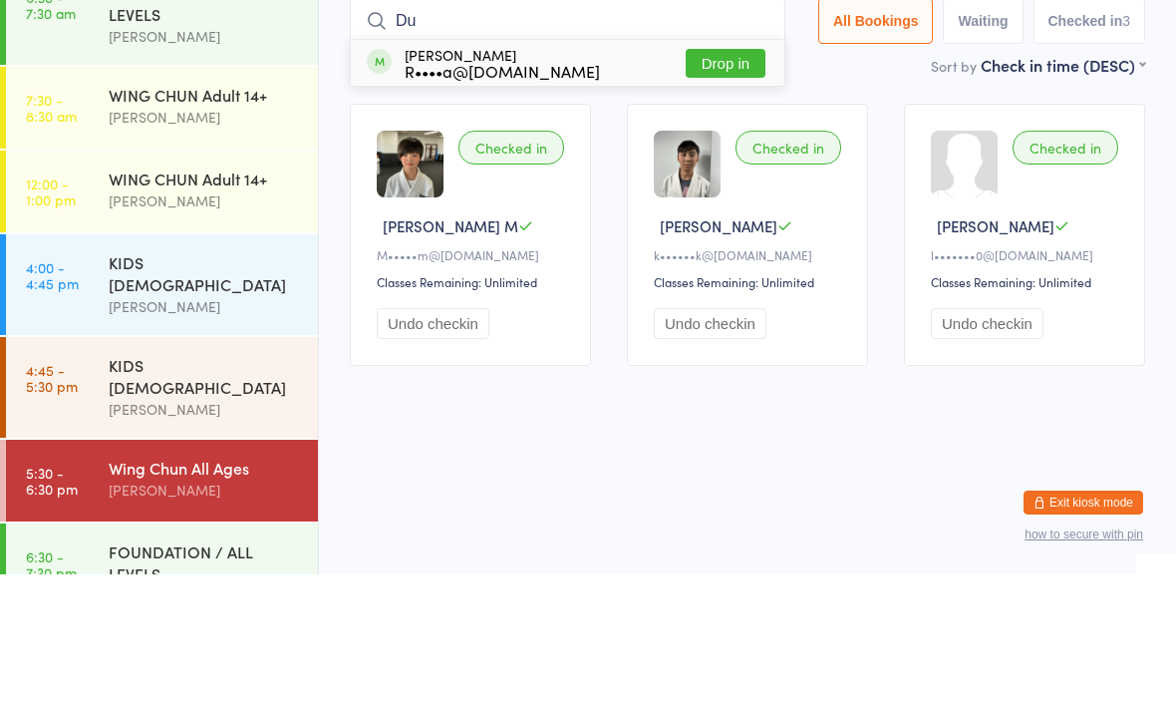
type input "Du"
click at [705, 182] on button "Drop in" at bounding box center [726, 196] width 80 height 29
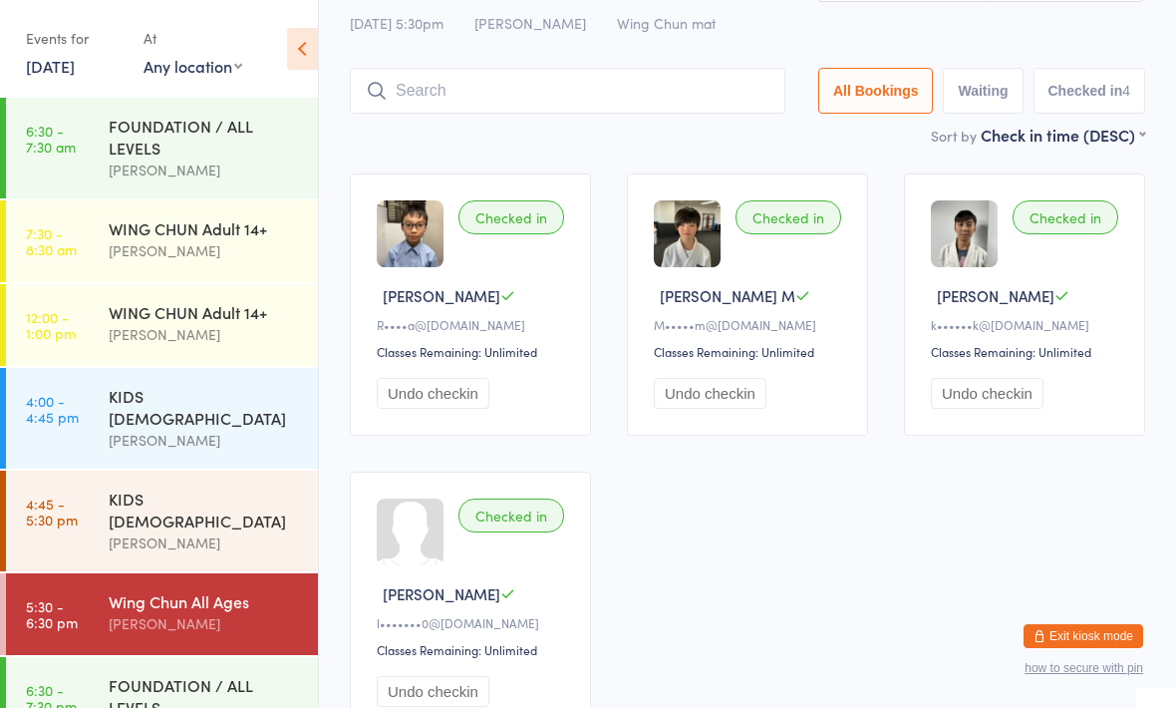
scroll to position [193, 0]
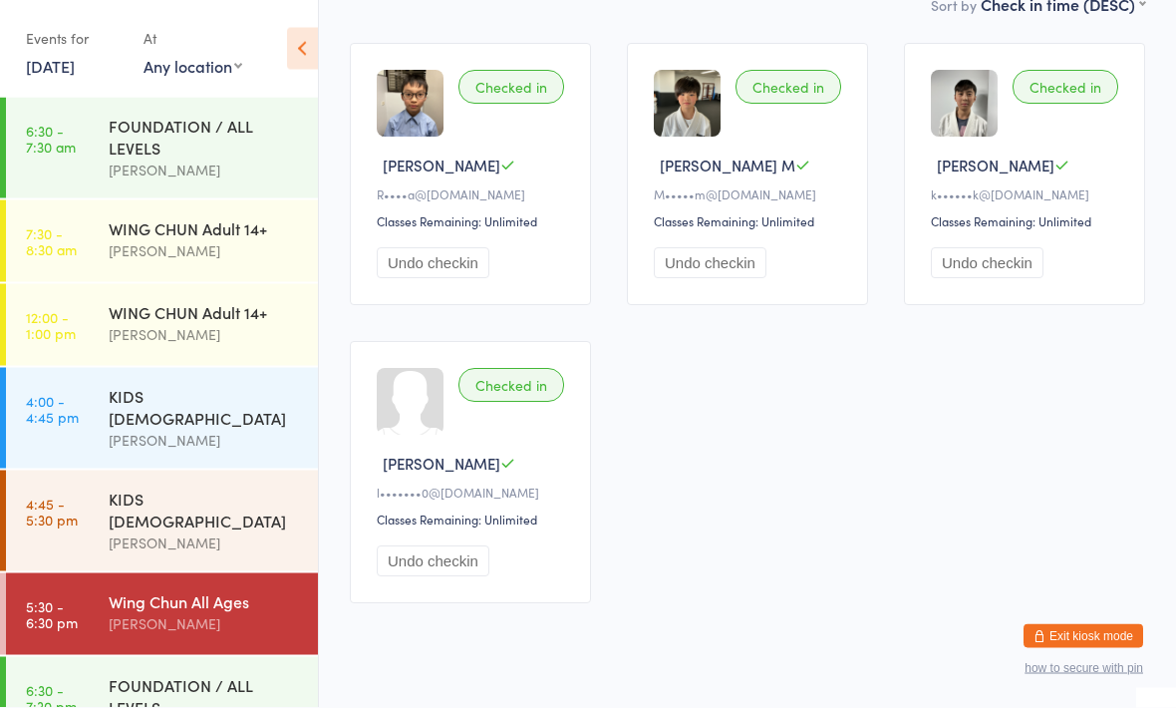
click at [235, 471] on div "KIDS 10 TO 15 YO Braddah Eastwood" at bounding box center [213, 521] width 209 height 101
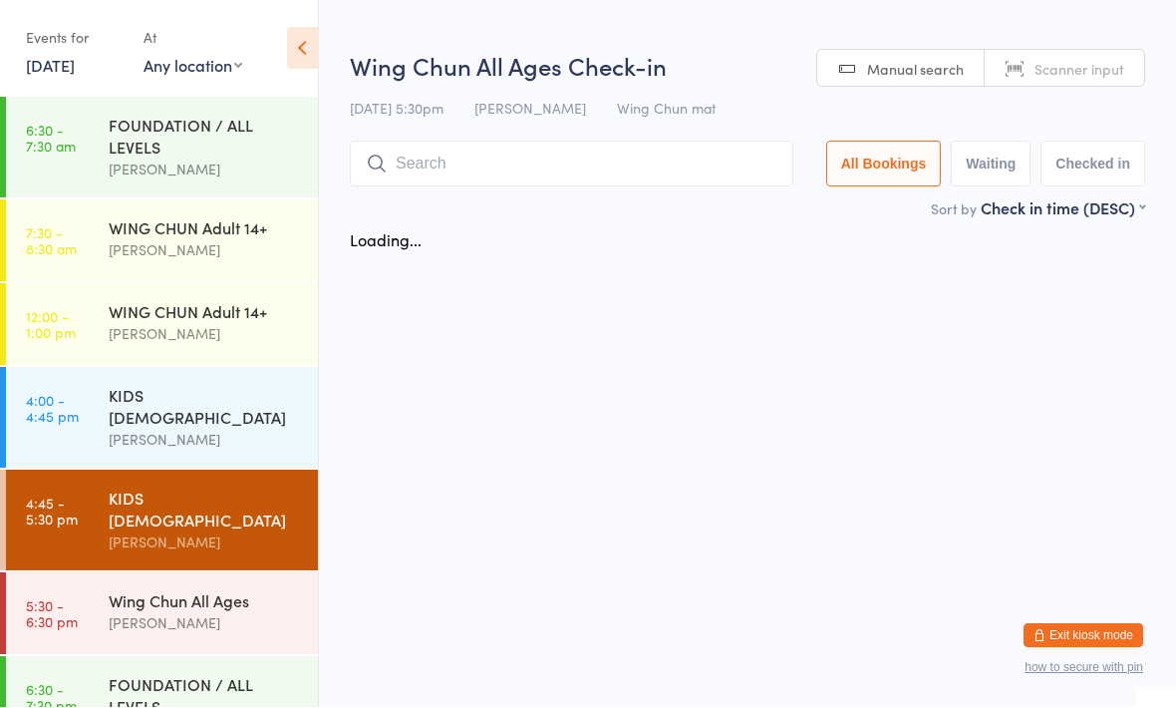
scroll to position [1, 0]
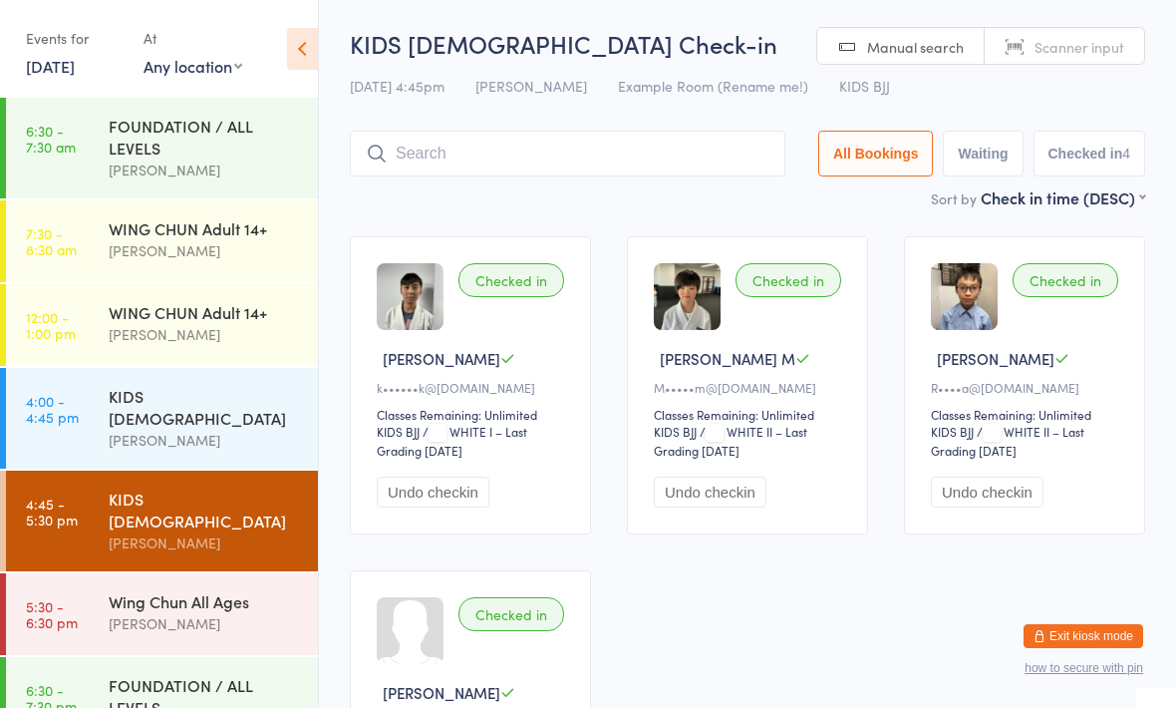
click at [262, 405] on div "KIDS [DEMOGRAPHIC_DATA]" at bounding box center [205, 407] width 192 height 44
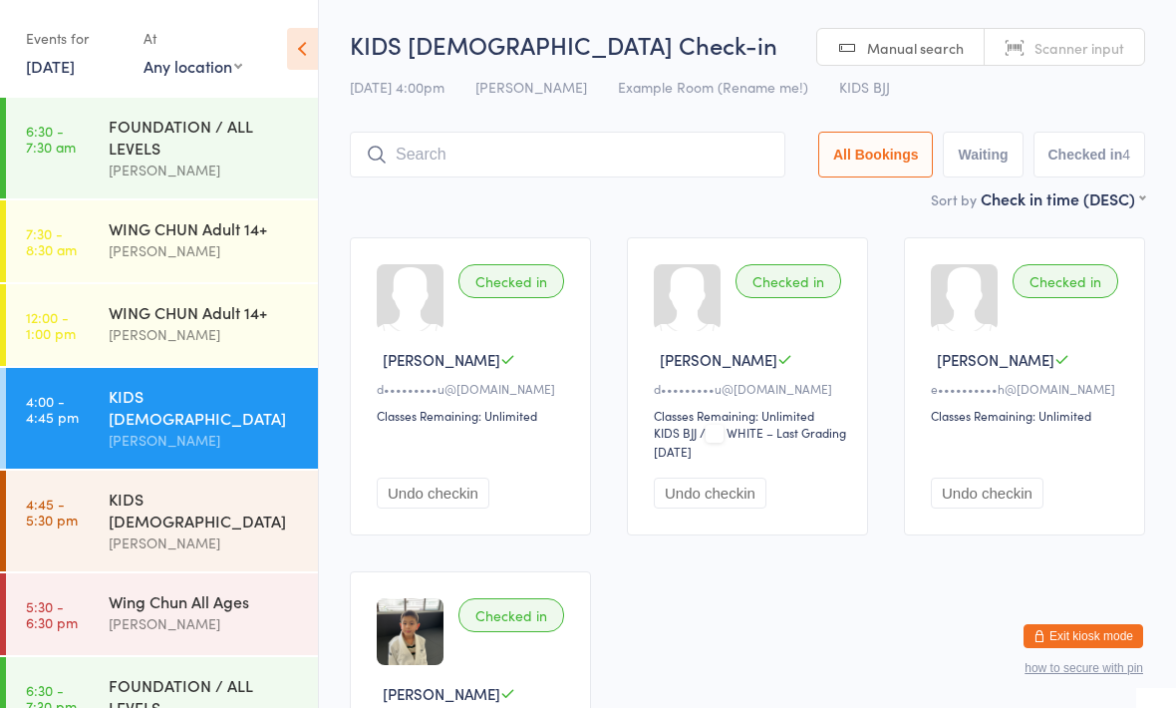
click at [543, 157] on input "search" at bounding box center [568, 155] width 436 height 46
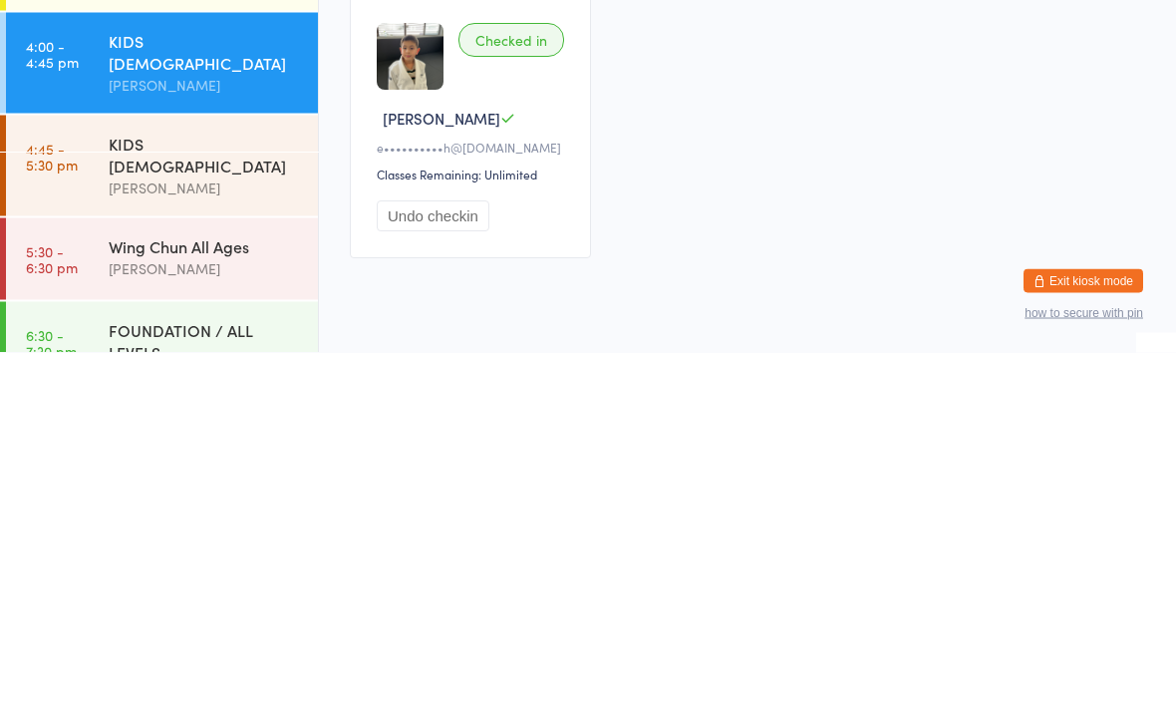
scroll to position [224, 0]
